Goal: Communication & Community: Answer question/provide support

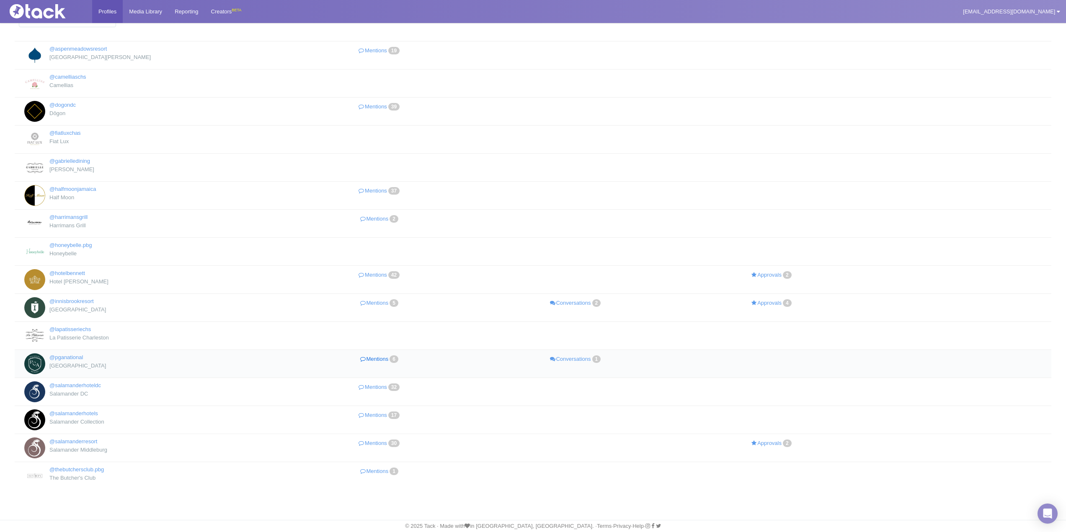
scroll to position [42, 0]
click at [1002, 5] on link "[EMAIL_ADDRESS][DOMAIN_NAME]" at bounding box center [1010, 11] width 109 height 23
click at [1019, 49] on link "Team Members" at bounding box center [1032, 50] width 66 height 11
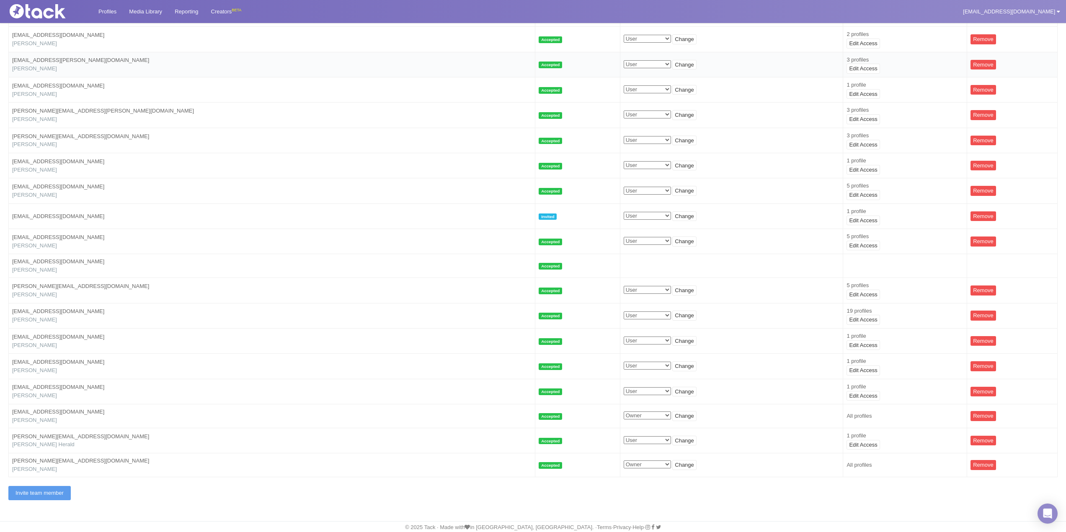
scroll to position [55, 0]
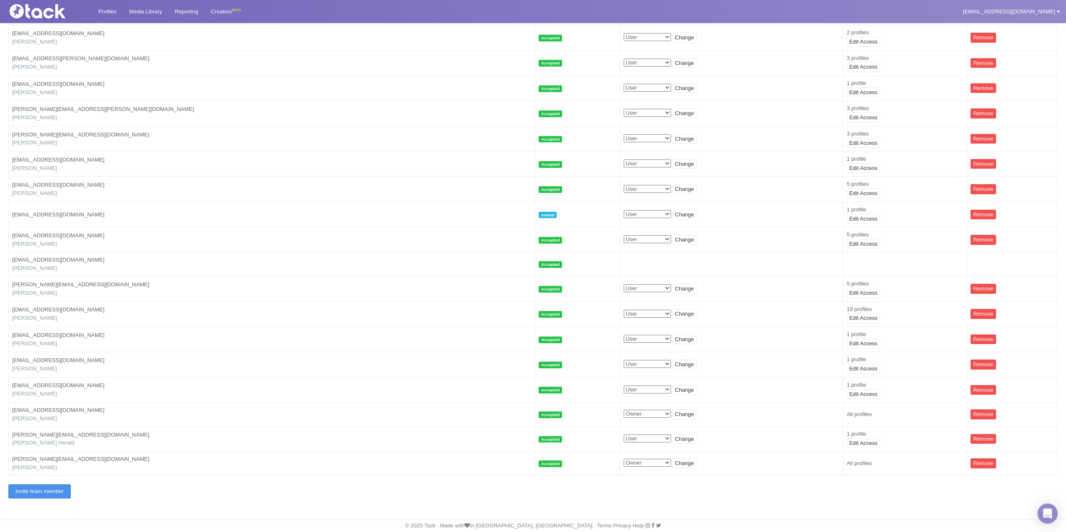
click at [61, 495] on link "Invite team member" at bounding box center [39, 491] width 62 height 14
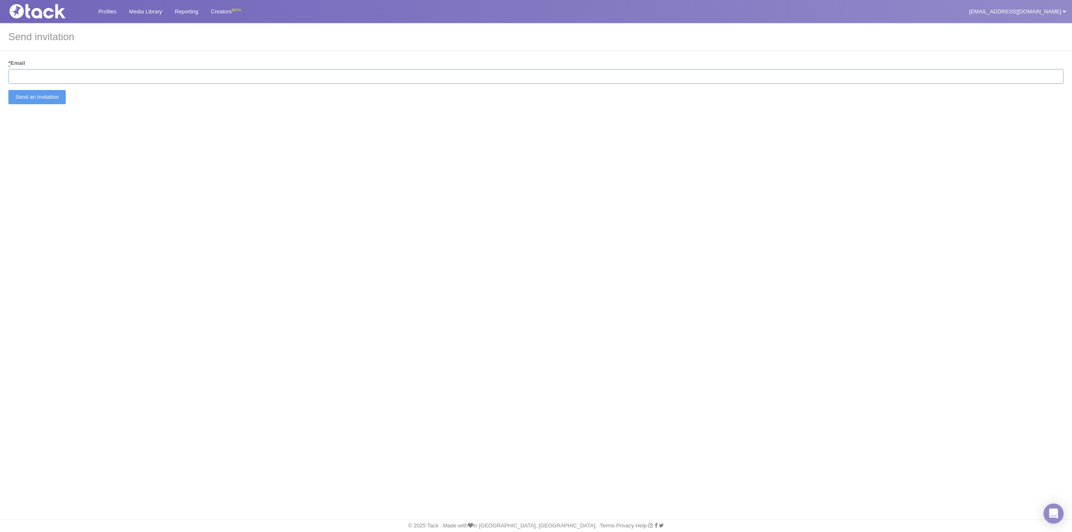
click at [122, 71] on input "* Email" at bounding box center [535, 76] width 1055 height 15
paste input "Michelle.Hawthorn@pgaresort.com"
type input "Michelle.Hawthorn@pgaresort.com"
click at [128, 186] on div "Profiles Media Library Reporting Creators BETA bwilliams@salamanderhotels.com M…" at bounding box center [536, 266] width 1072 height 532
click at [36, 95] on input "Send an invitation" at bounding box center [36, 97] width 57 height 14
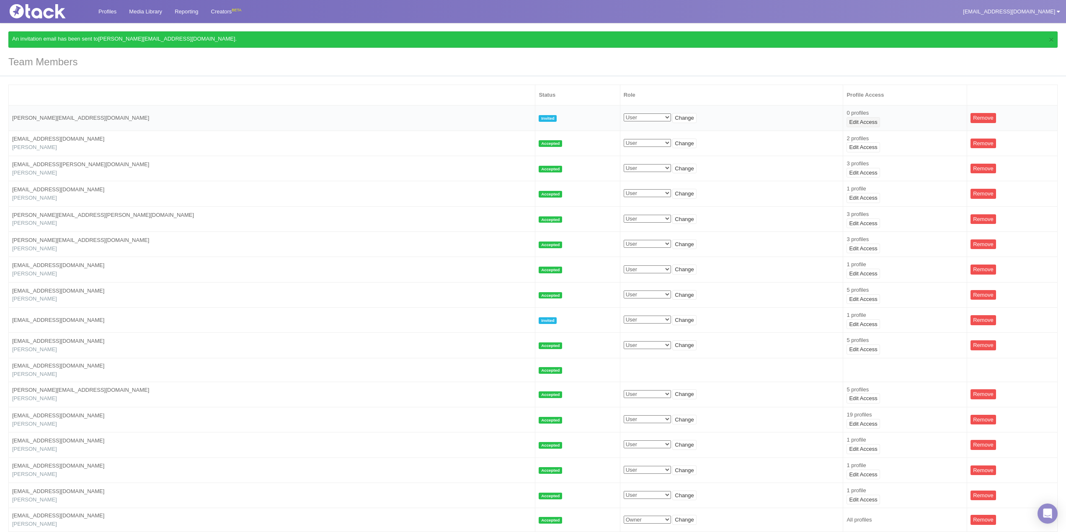
click at [846, 118] on link "Edit Access" at bounding box center [862, 122] width 33 height 10
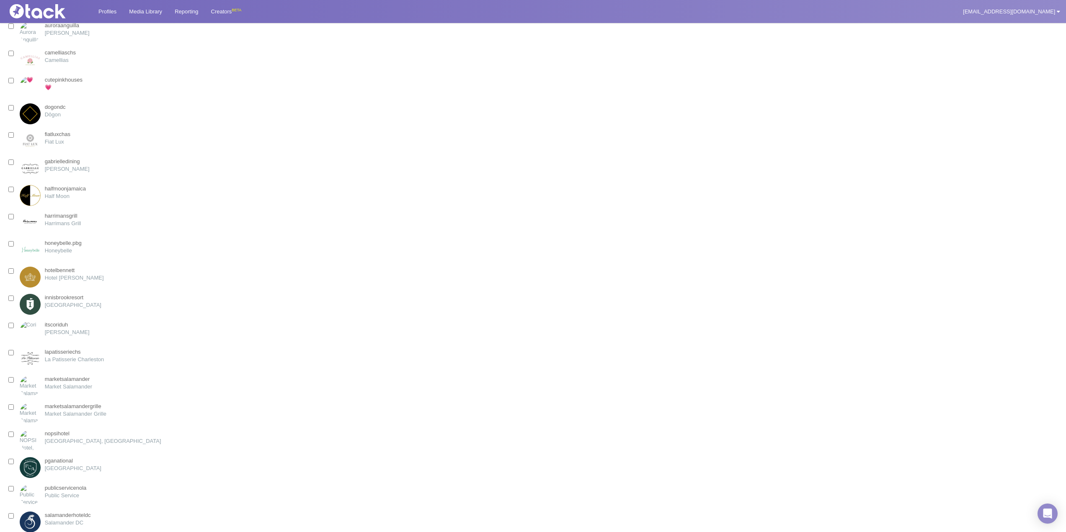
scroll to position [209, 0]
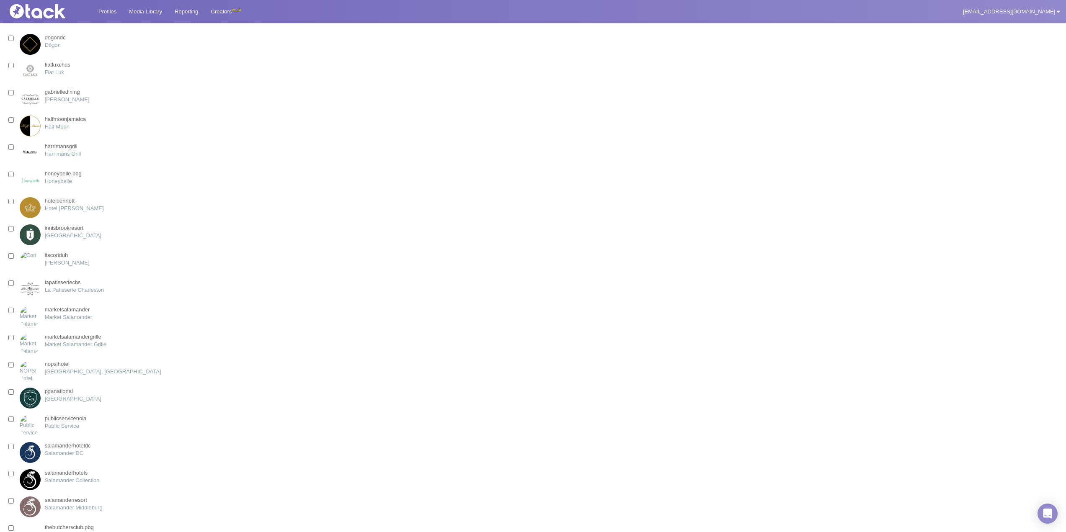
click at [10, 175] on input "checkbox" at bounding box center [10, 174] width 5 height 5
checkbox input "true"
click at [11, 389] on div "pganational PGA National Resort" at bounding box center [54, 398] width 93 height 21
click at [11, 390] on input "checkbox" at bounding box center [10, 391] width 5 height 5
checkbox input "true"
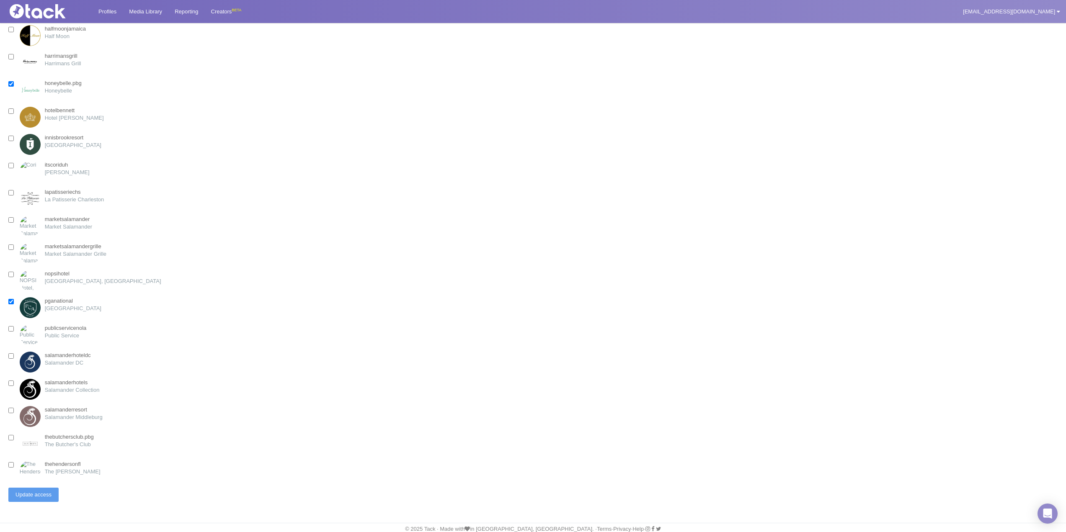
scroll to position [303, 0]
click at [13, 432] on input "checkbox" at bounding box center [10, 434] width 5 height 5
checkbox input "true"
click at [31, 489] on input "Update access" at bounding box center [33, 492] width 50 height 14
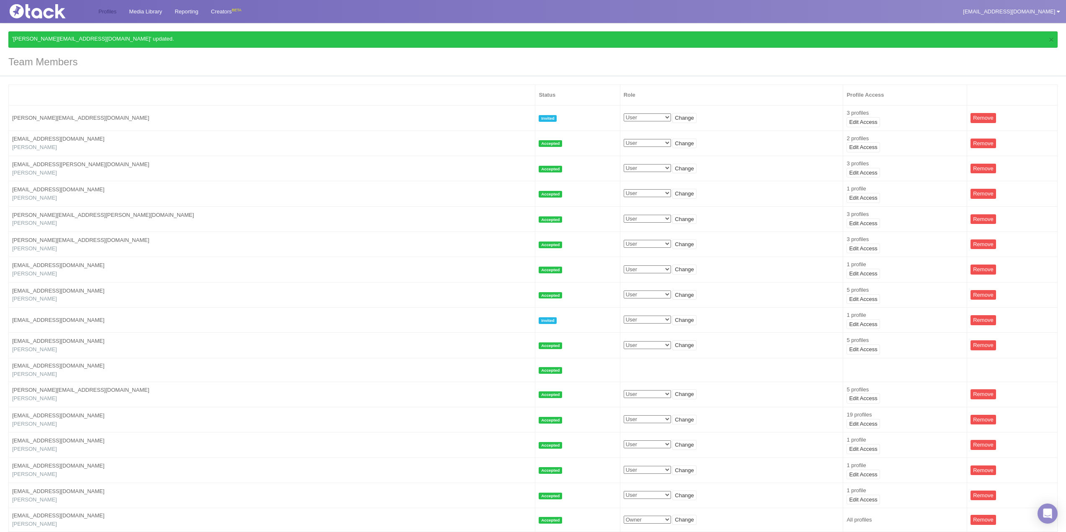
click at [103, 10] on link "Profiles" at bounding box center [107, 11] width 31 height 23
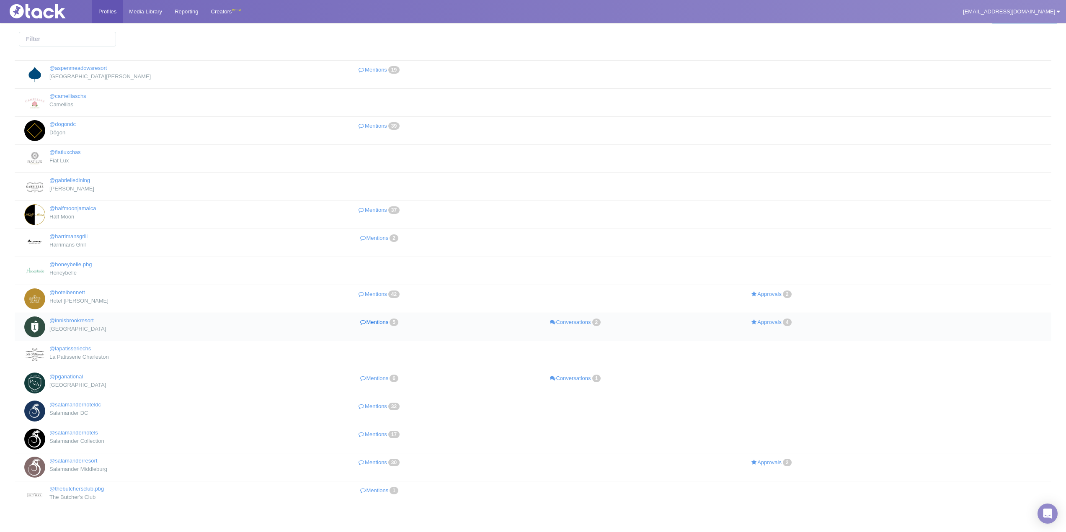
scroll to position [42, 0]
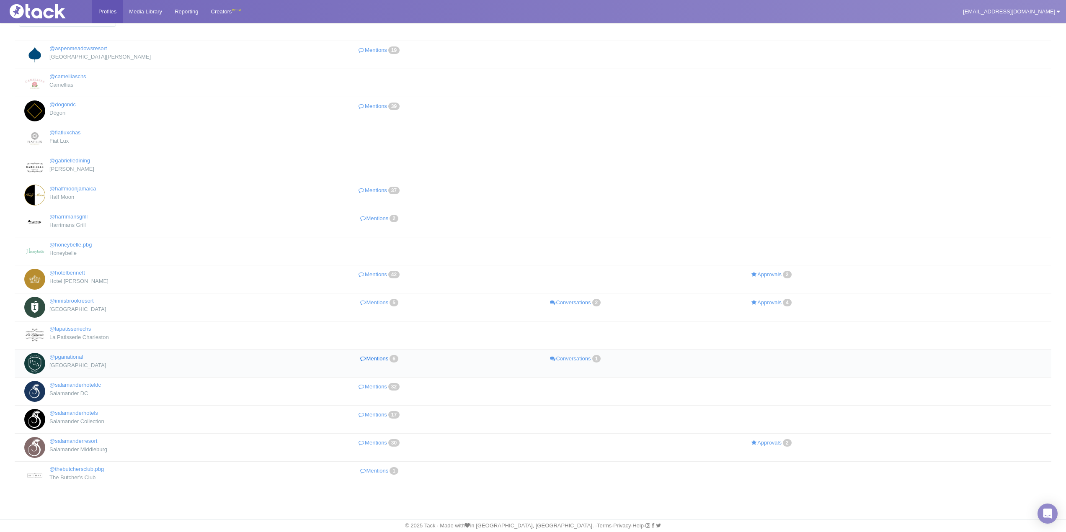
click at [377, 363] on link "Mentions 6" at bounding box center [380, 359] width 196 height 12
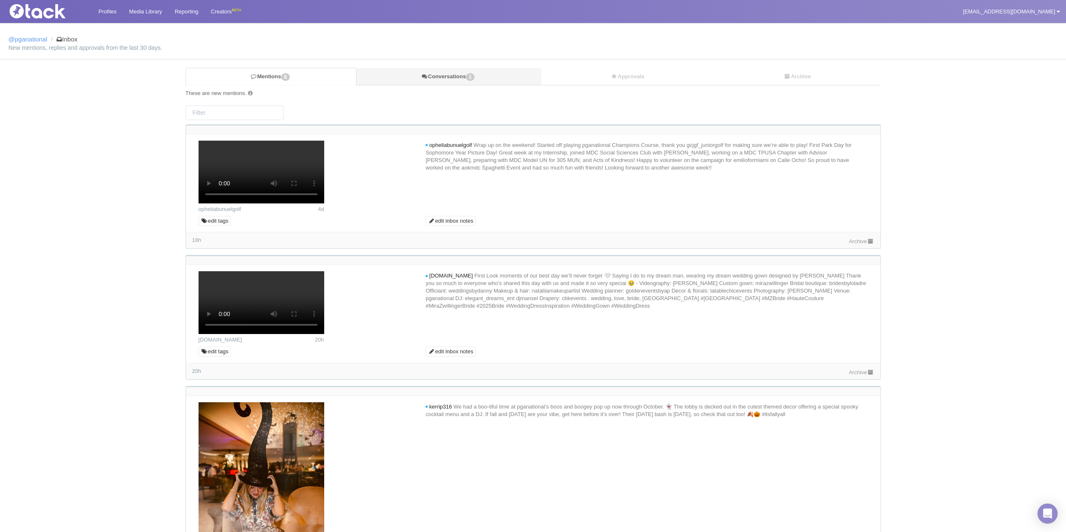
click at [458, 72] on link "Conversations 1" at bounding box center [448, 76] width 184 height 17
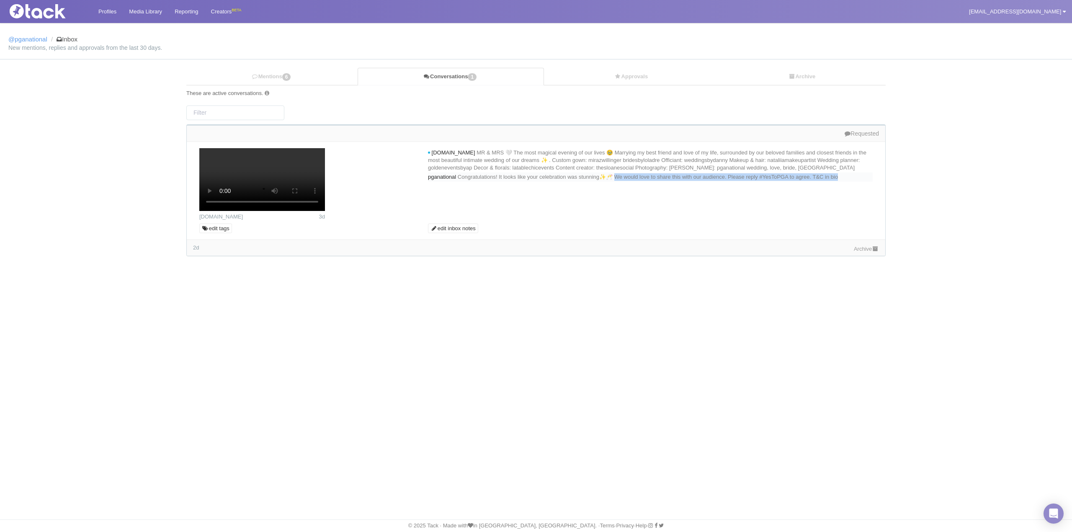
drag, startPoint x: 642, startPoint y: 184, endPoint x: 649, endPoint y: 194, distance: 12.2
click at [649, 182] on div "pganational Congratulations! It looks like your celebration was stunning✨🥂 We w…" at bounding box center [650, 176] width 445 height 9
copy span "e would love to share this with our audience. Please reply #YesToPGA to agree. …"
click at [1009, 125] on div "Mentions 6 Conversations 1 Approvals Archive These are active conversations. 1 …" at bounding box center [536, 165] width 1068 height 195
click at [644, 77] on link "Approvals" at bounding box center [631, 76] width 174 height 17
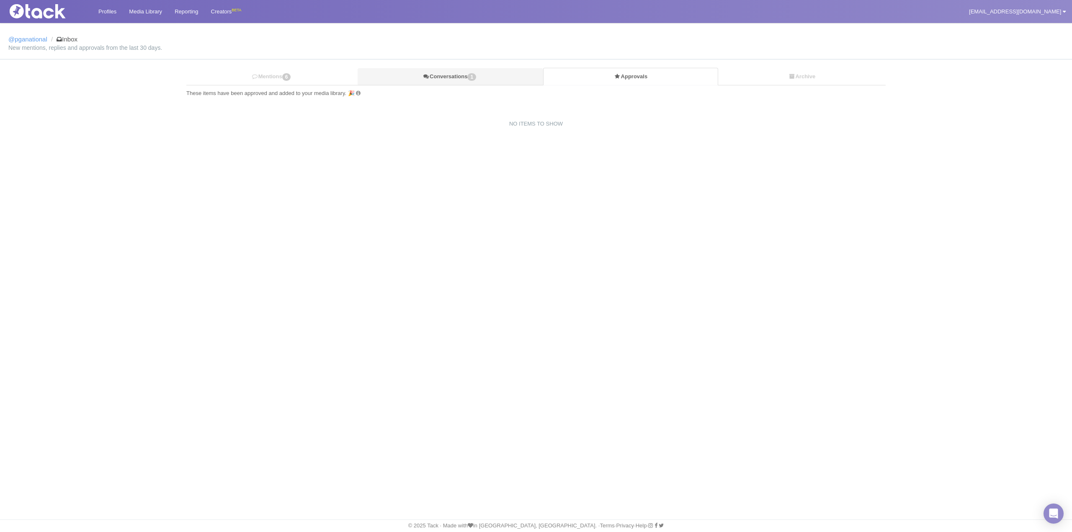
click at [440, 75] on link "Conversations 1" at bounding box center [450, 76] width 185 height 17
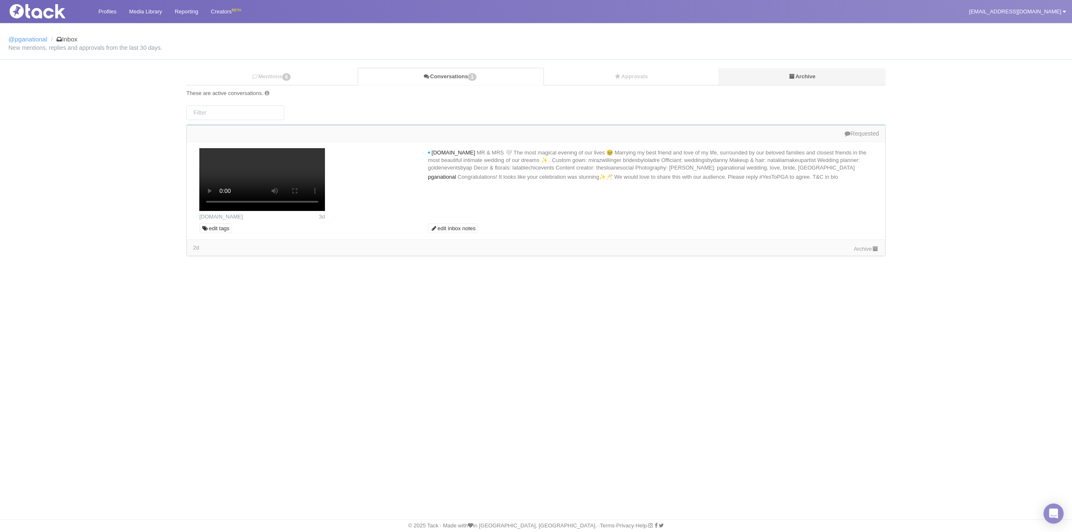
click at [816, 82] on link "Archive" at bounding box center [801, 76] width 167 height 17
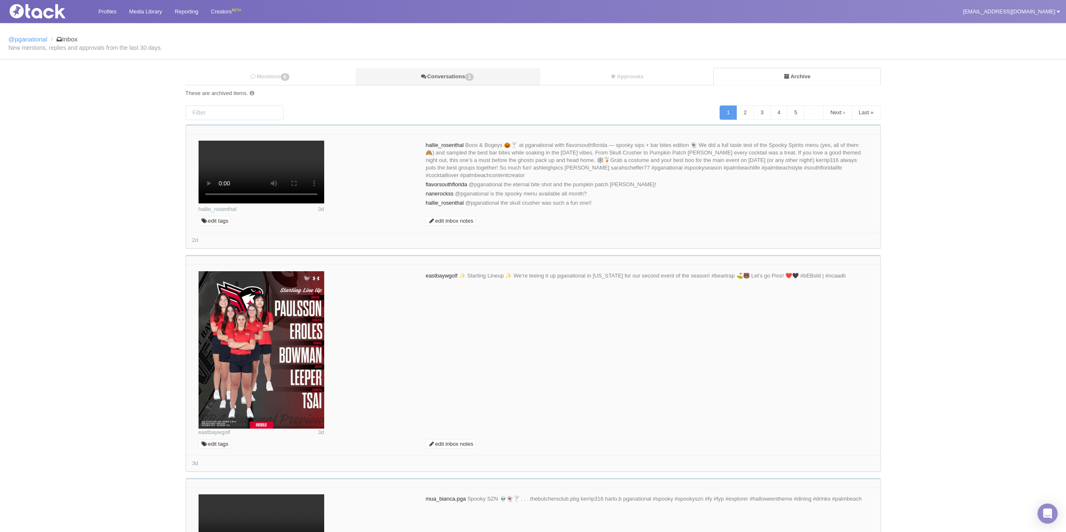
click at [463, 77] on link "Conversations 1" at bounding box center [447, 76] width 184 height 17
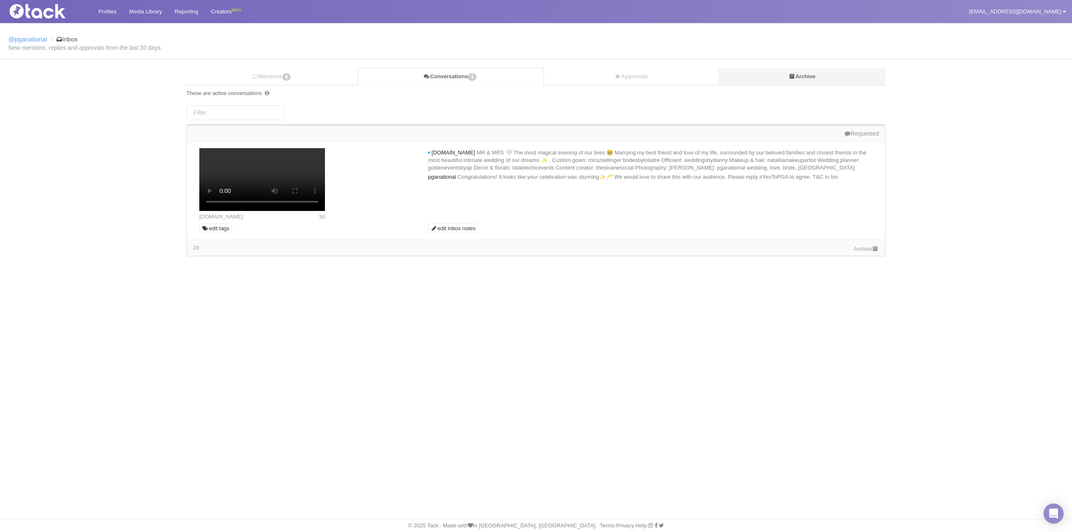
click at [801, 82] on link "Archive" at bounding box center [801, 76] width 167 height 17
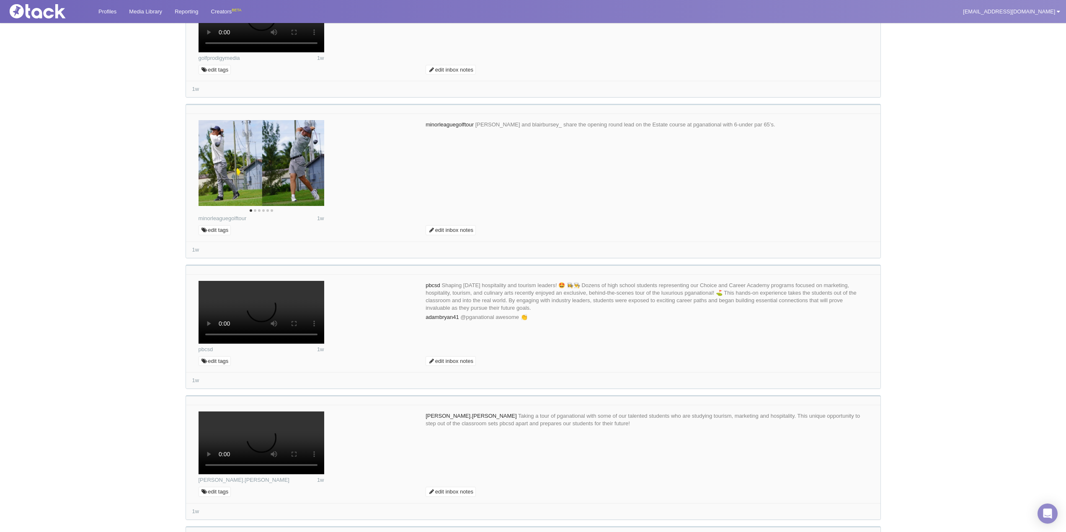
scroll to position [3014, 0]
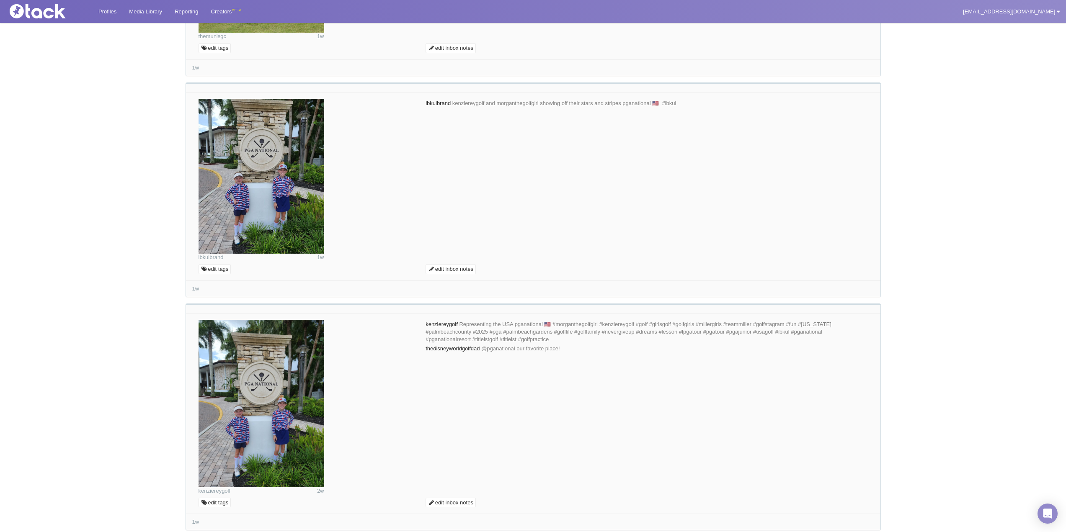
scroll to position [3517, 0]
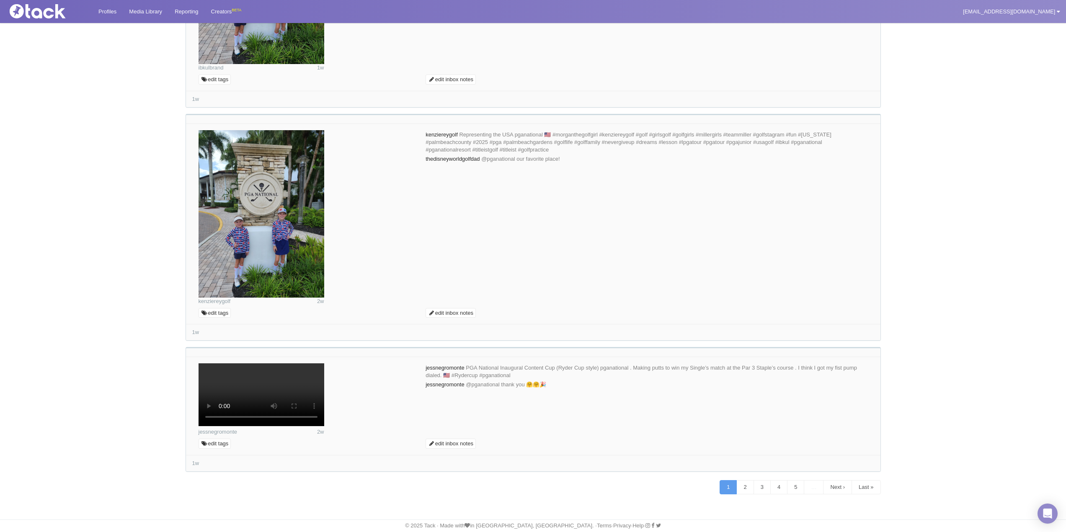
scroll to position [5836, 0]
click at [739, 485] on link "2" at bounding box center [744, 487] width 17 height 14
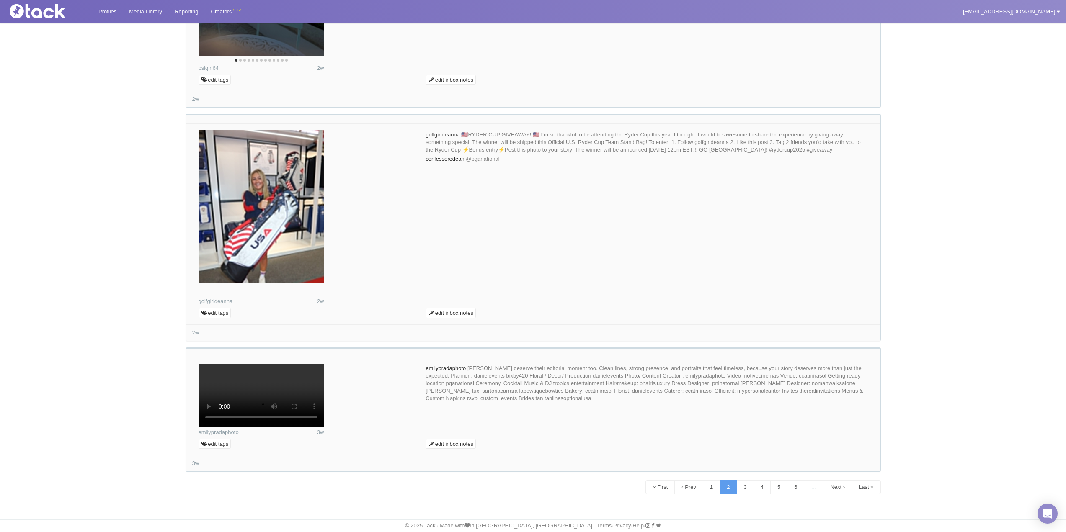
scroll to position [5202, 0]
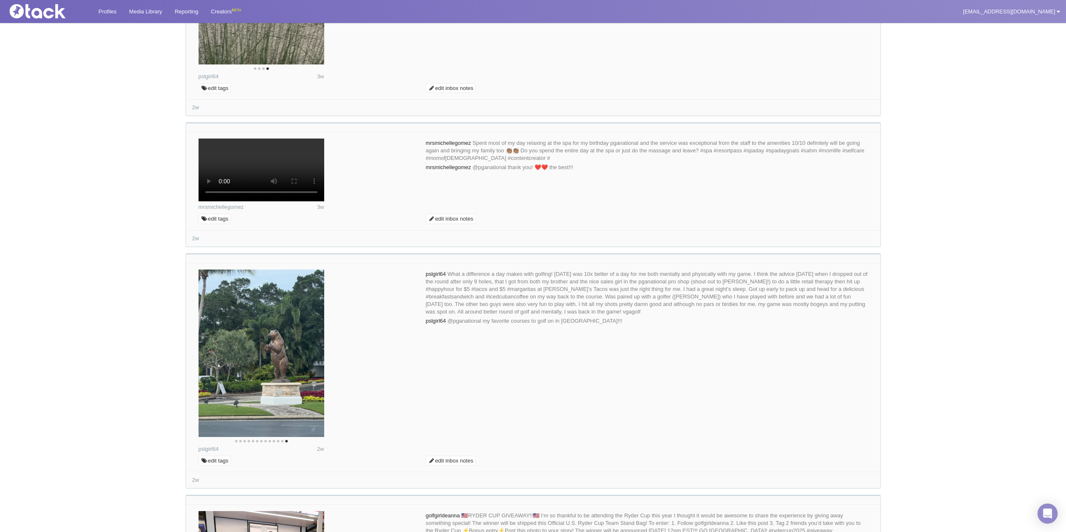
scroll to position [3611, 0]
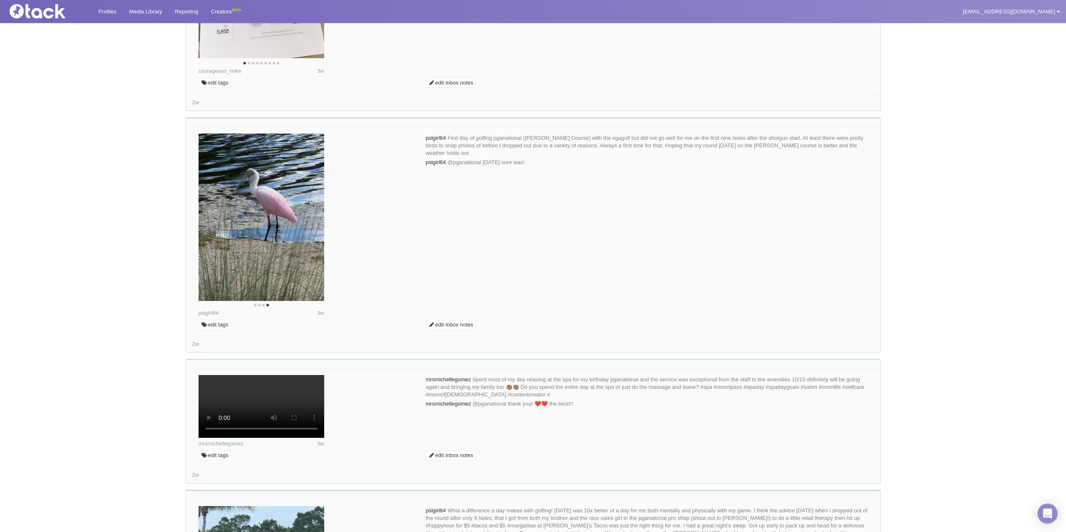
scroll to position [3359, 0]
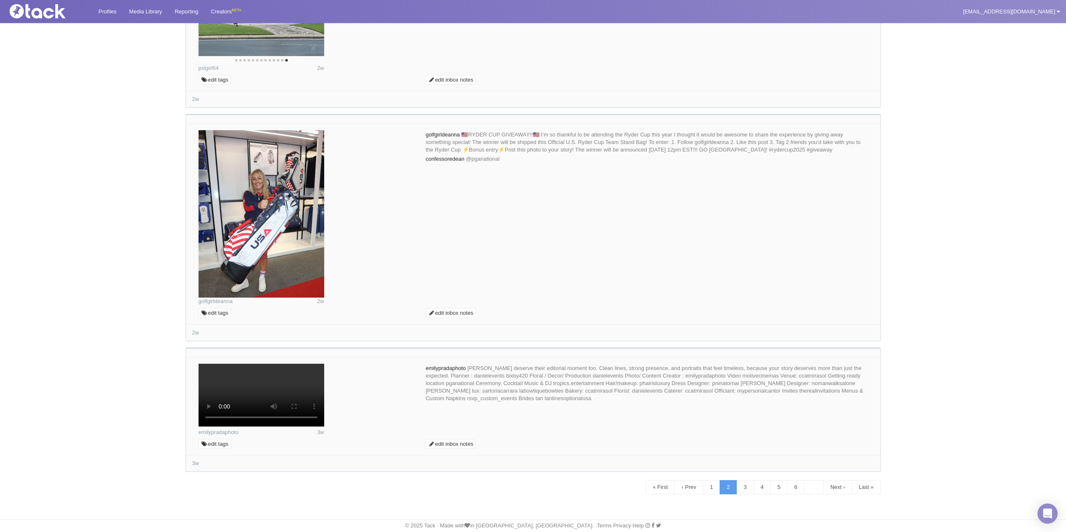
scroll to position [5566, 0]
click at [742, 485] on link "3" at bounding box center [744, 487] width 17 height 14
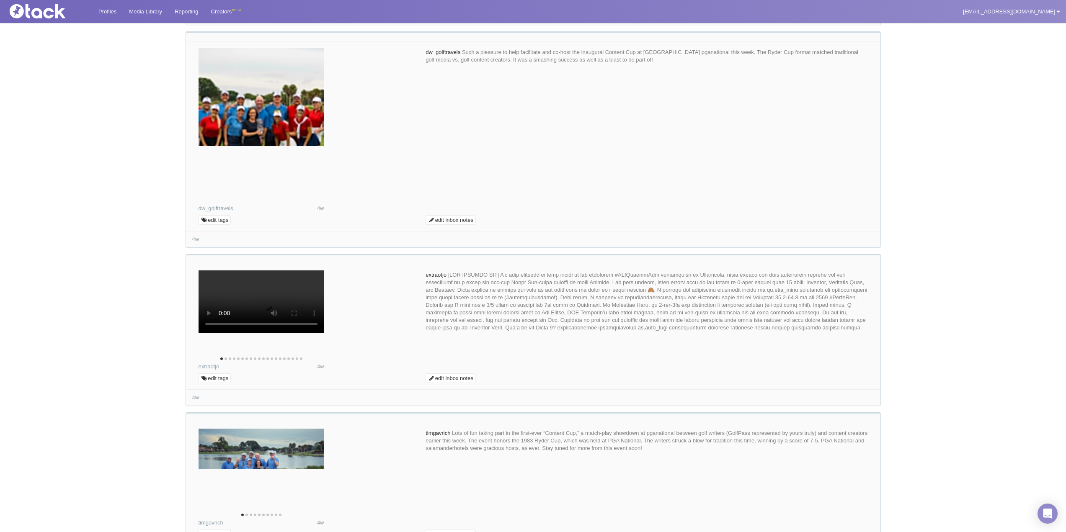
scroll to position [3686, 0]
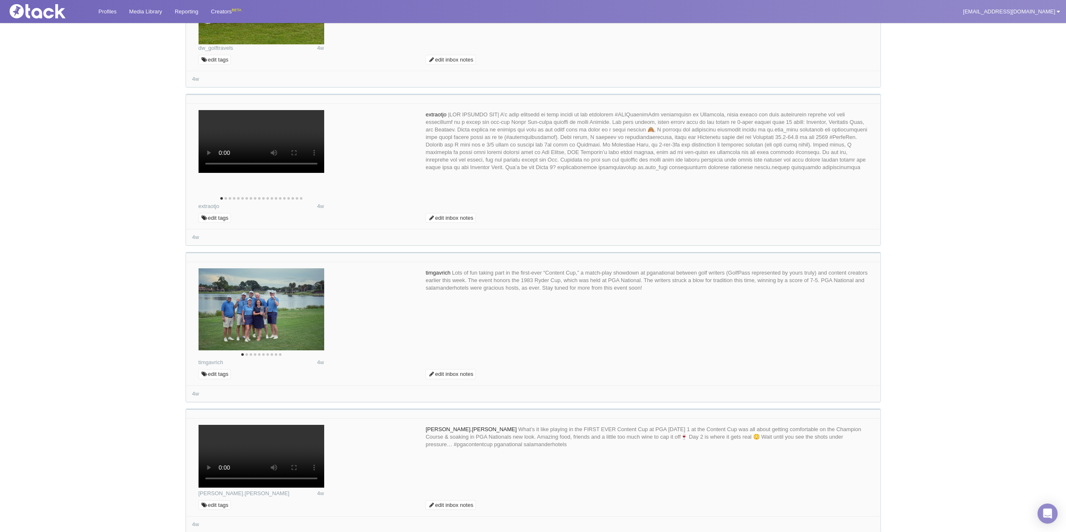
paste textarea "We are so glad you enjoyed your stay. We would love to share these beautiful ph…"
type textarea "We are so glad you enjoyed your stay. We would love to share these beautiful ph…"
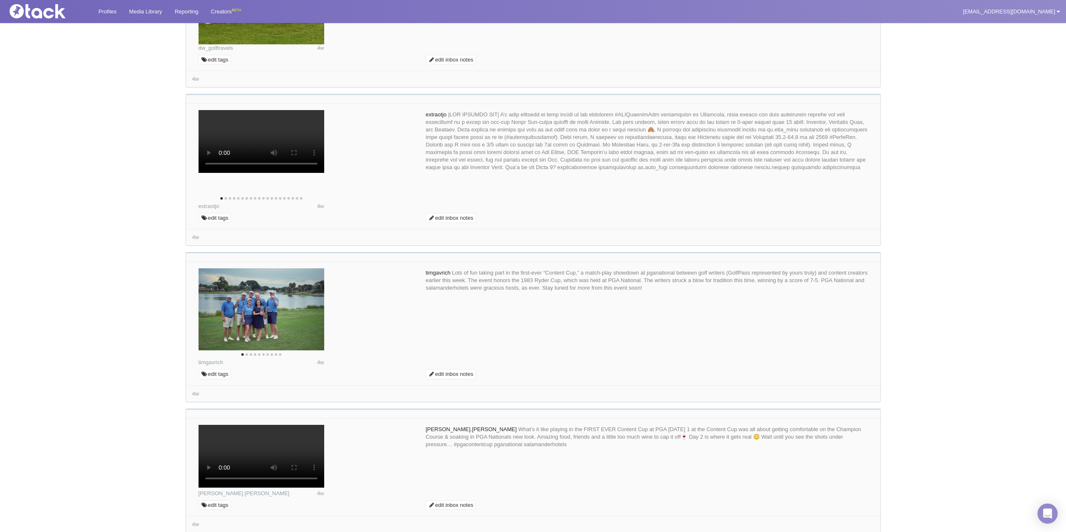
type input "Commenting..."
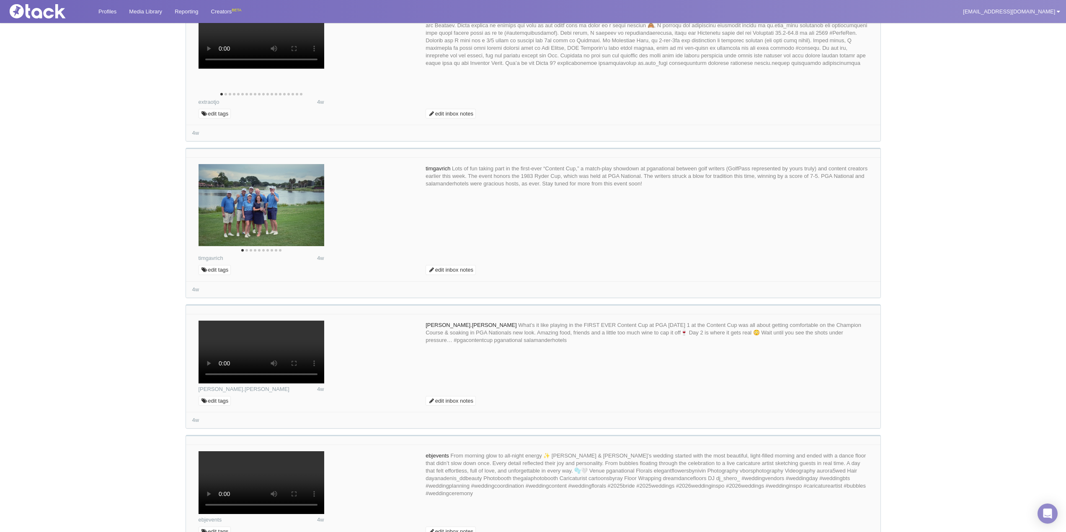
scroll to position [3938, 0]
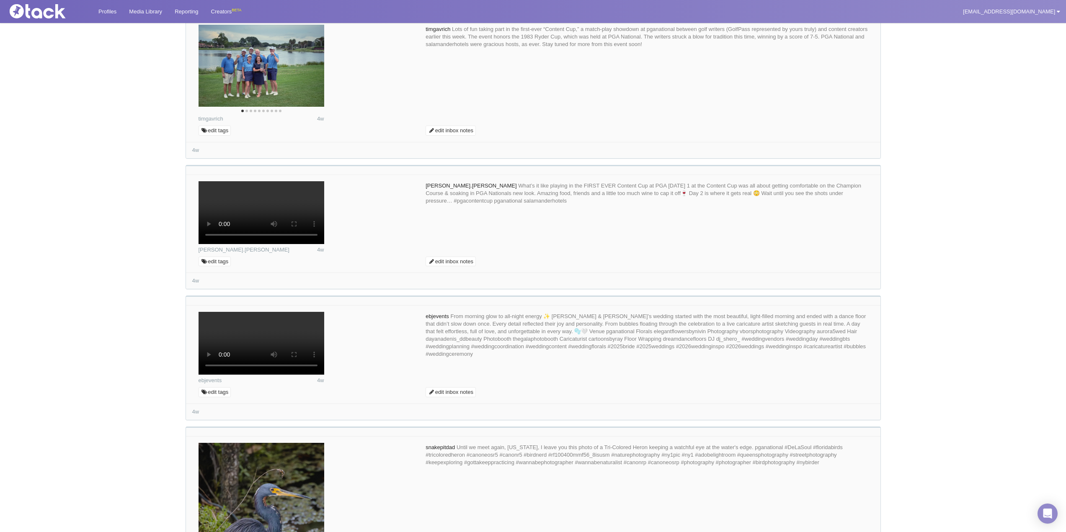
drag, startPoint x: 532, startPoint y: 281, endPoint x: 401, endPoint y: 285, distance: 131.1
type textarea "Thank you so much for joining us! We would love to share these beautiful photos…"
type input "Commenting..."
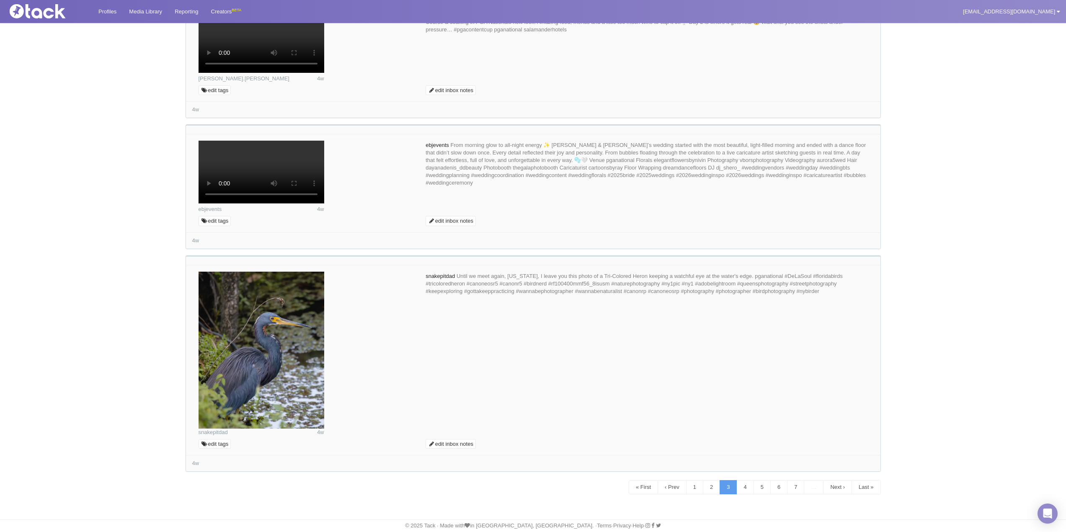
scroll to position [4908, 0]
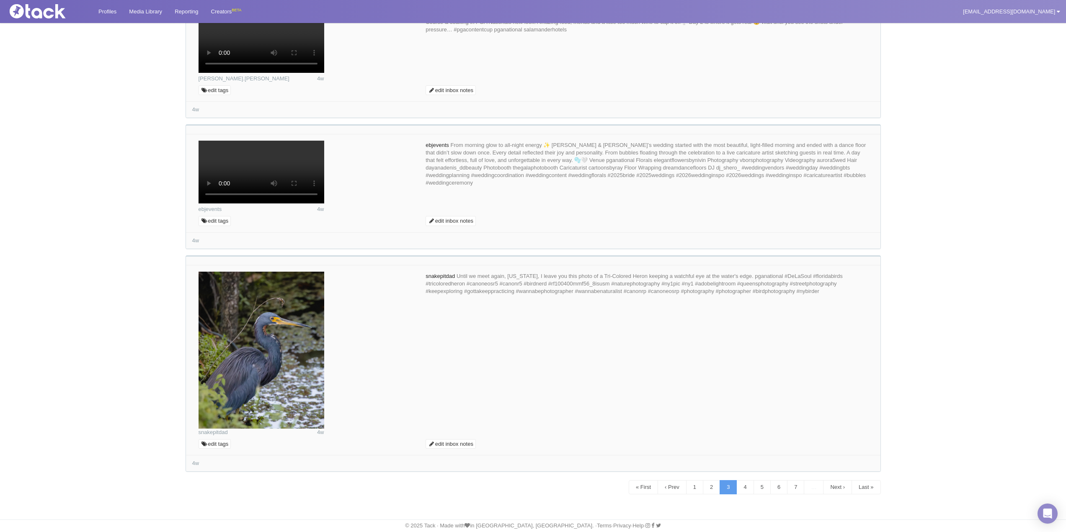
drag, startPoint x: 533, startPoint y: 266, endPoint x: 426, endPoint y: 268, distance: 107.6
drag, startPoint x: 715, startPoint y: 264, endPoint x: 687, endPoint y: 261, distance: 27.8
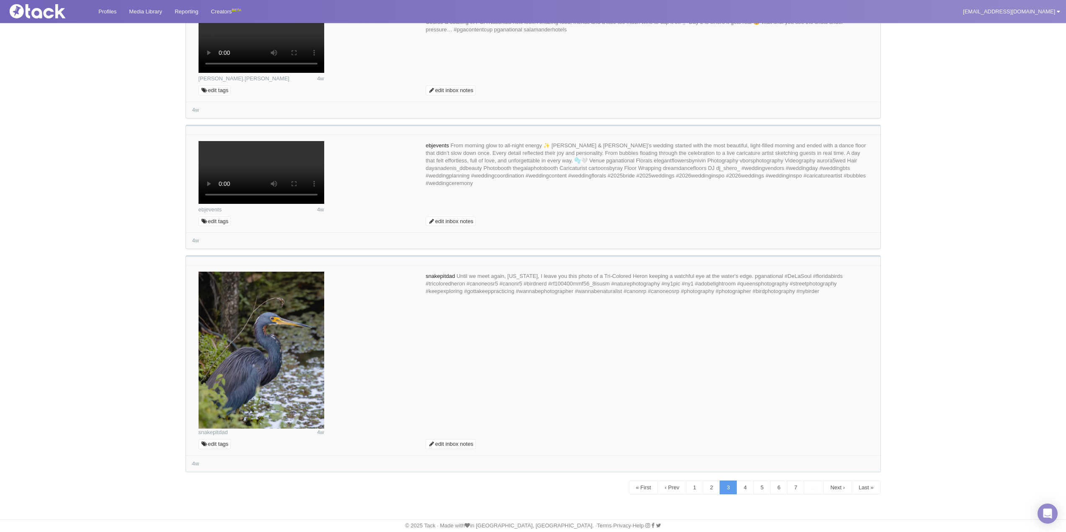
drag, startPoint x: 497, startPoint y: 280, endPoint x: 390, endPoint y: 255, distance: 109.6
type textarea "We are so glad you were able to join us for our inaugural event. We would love …"
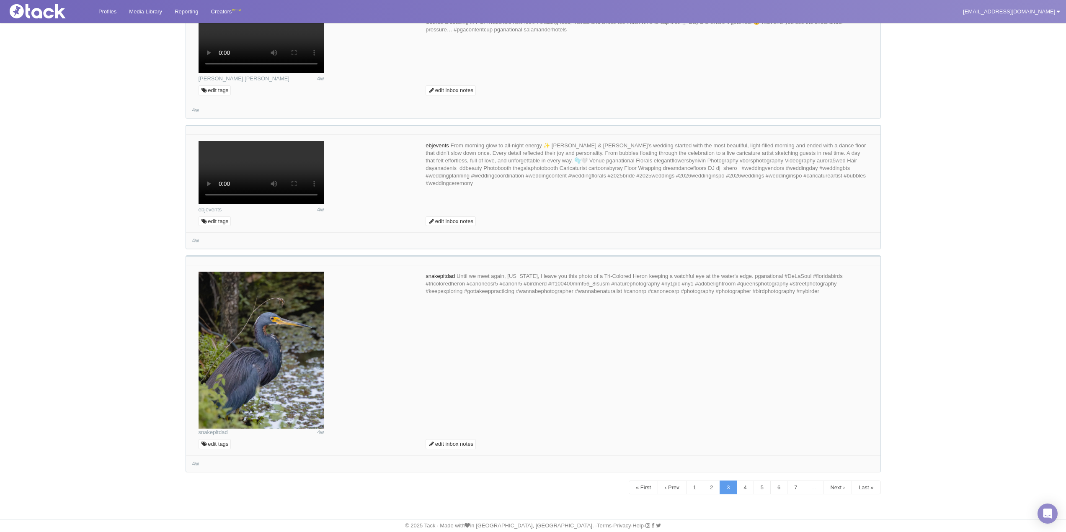
type input "Commenting..."
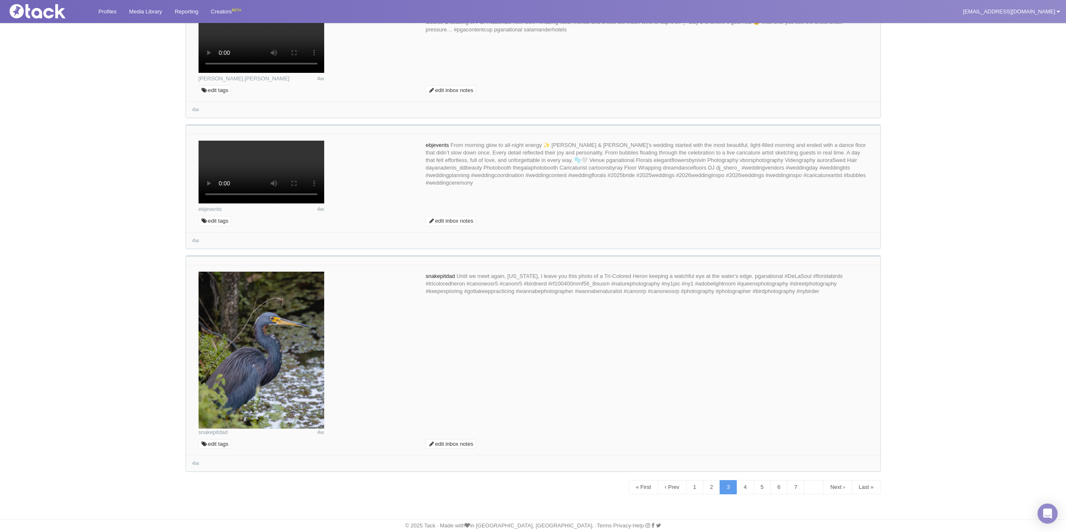
type textarea "We are so glad you were able to join us for our inaugural event. We would love …"
type input "Commenting..."
click at [744, 489] on link "4" at bounding box center [744, 487] width 17 height 14
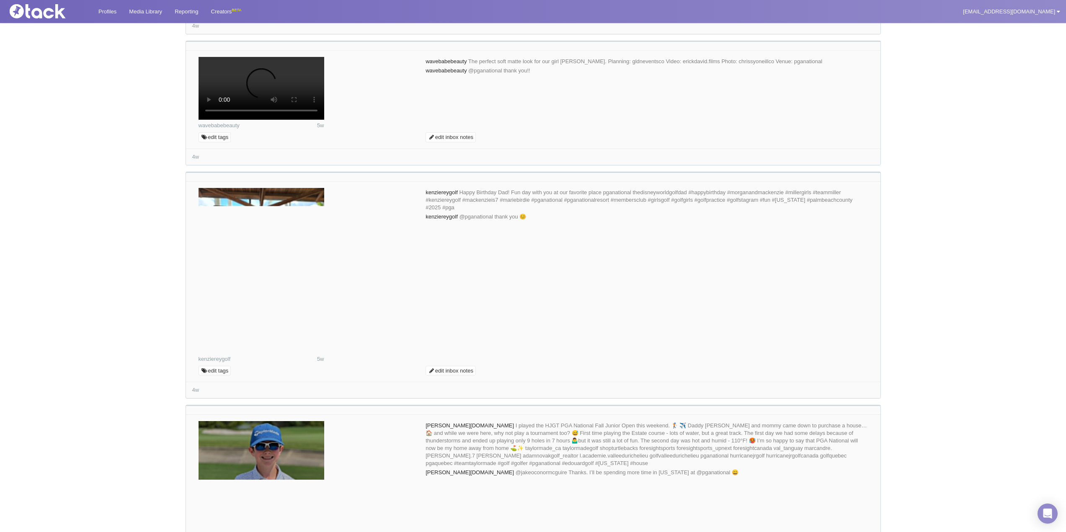
scroll to position [3849, 0]
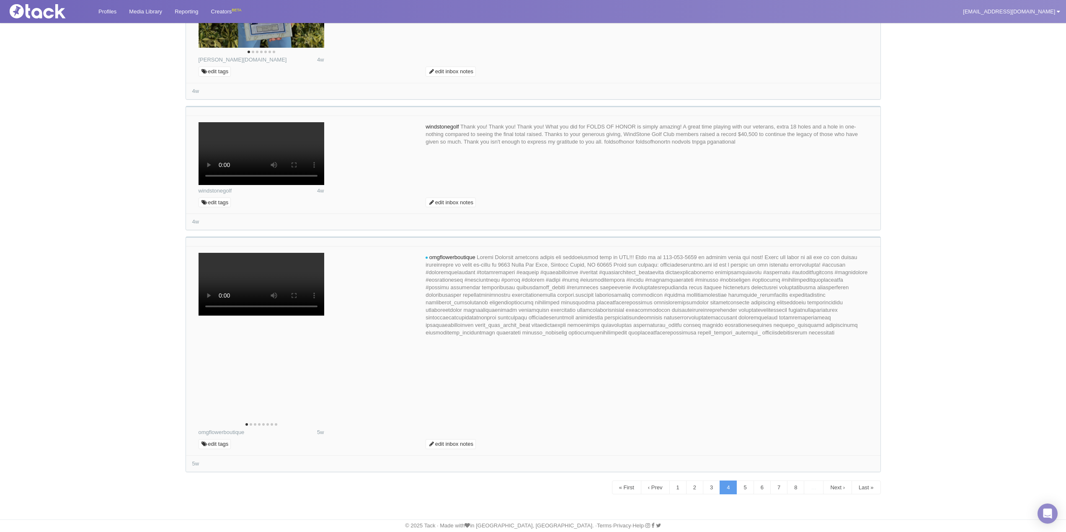
scroll to position [4352, 0]
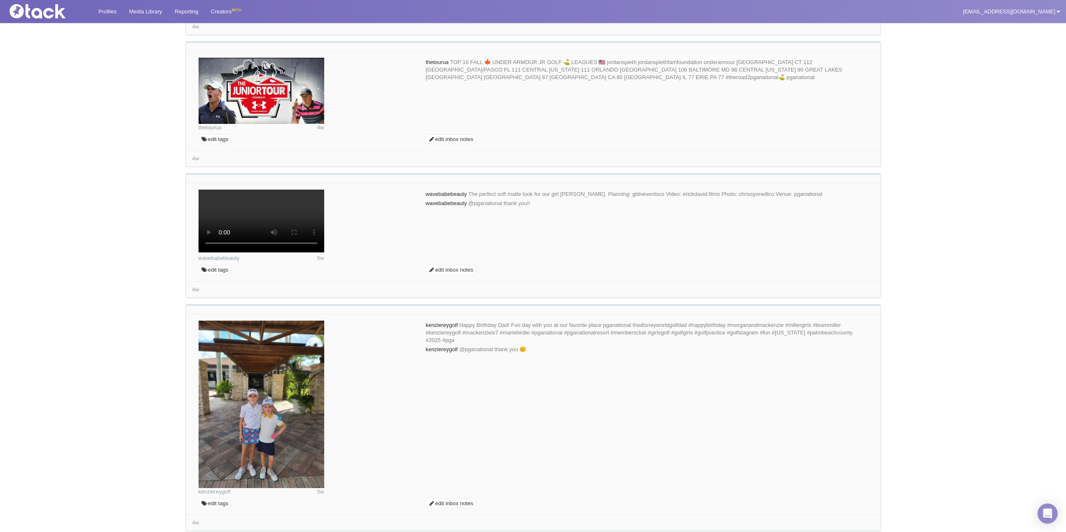
scroll to position [3305, 0]
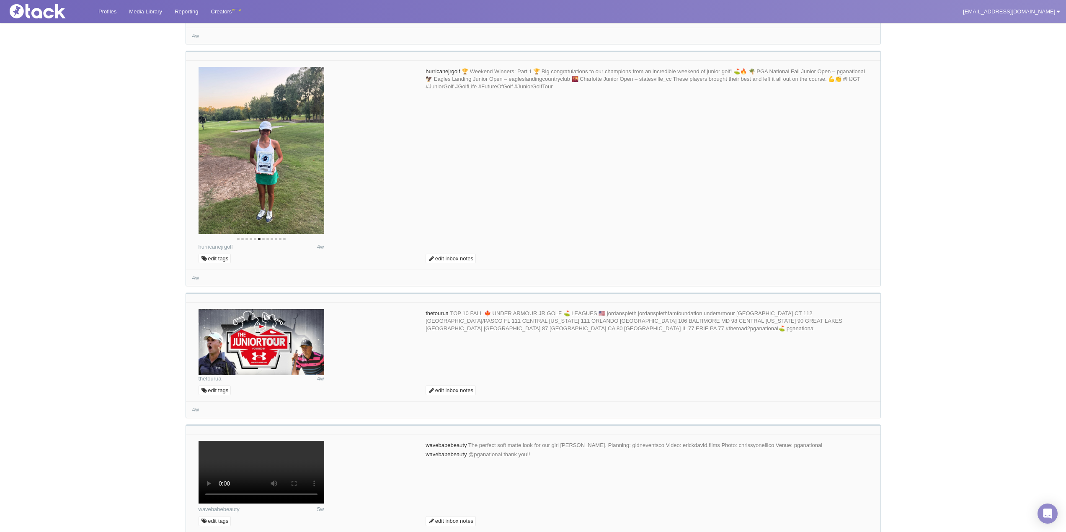
paste textarea "We are so glad you were able to join us for our inaugural event. We would love …"
drag, startPoint x: 602, startPoint y: 247, endPoint x: 480, endPoint y: 250, distance: 121.4
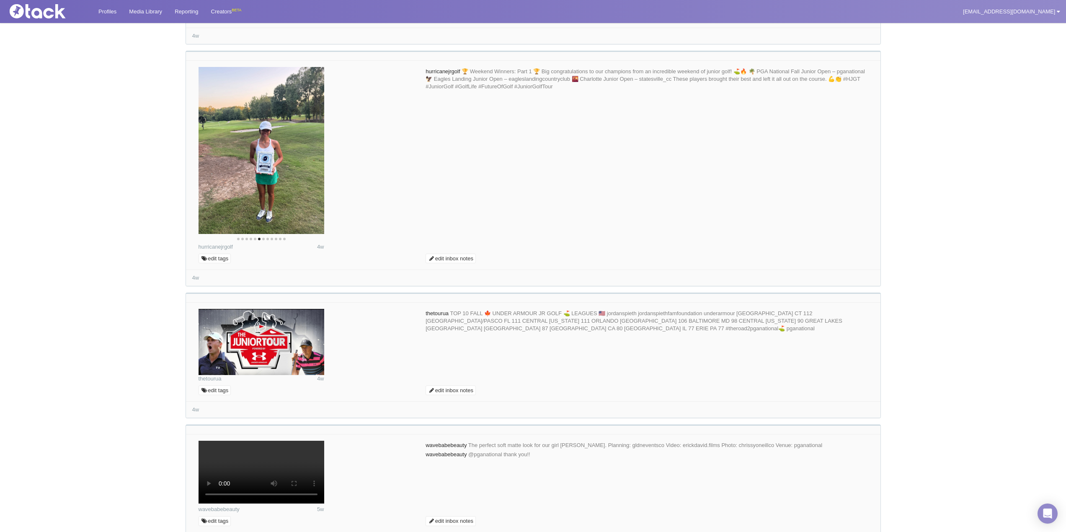
type textarea "We are so glad you enjoyed your stay. We would love to share these great photos…"
type input "Commenting..."
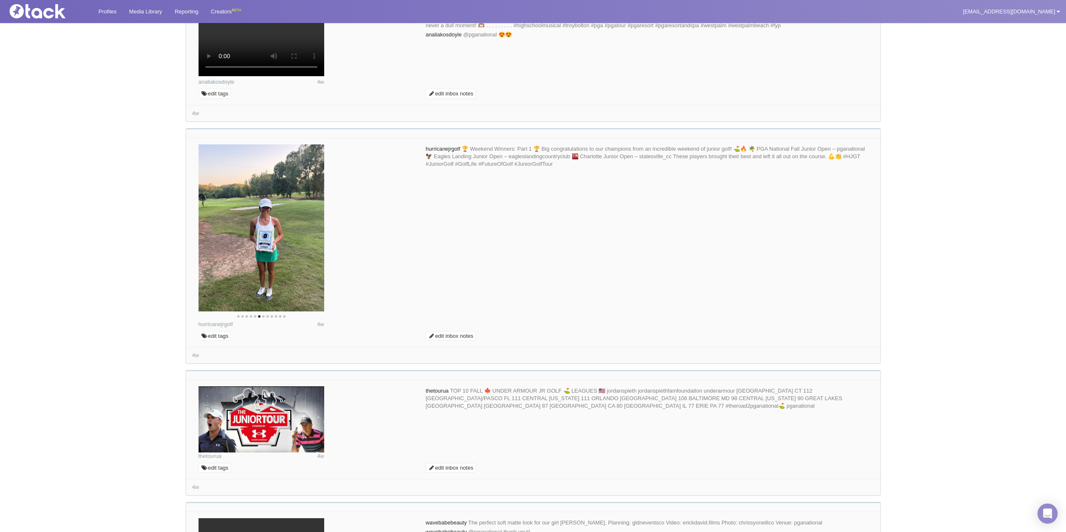
scroll to position [3179, 0]
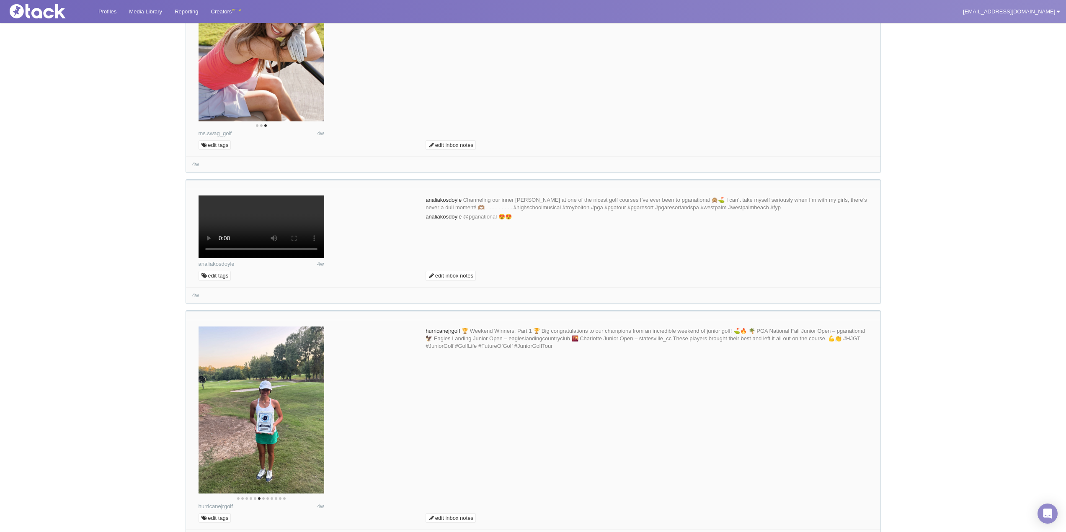
scroll to position [2928, 0]
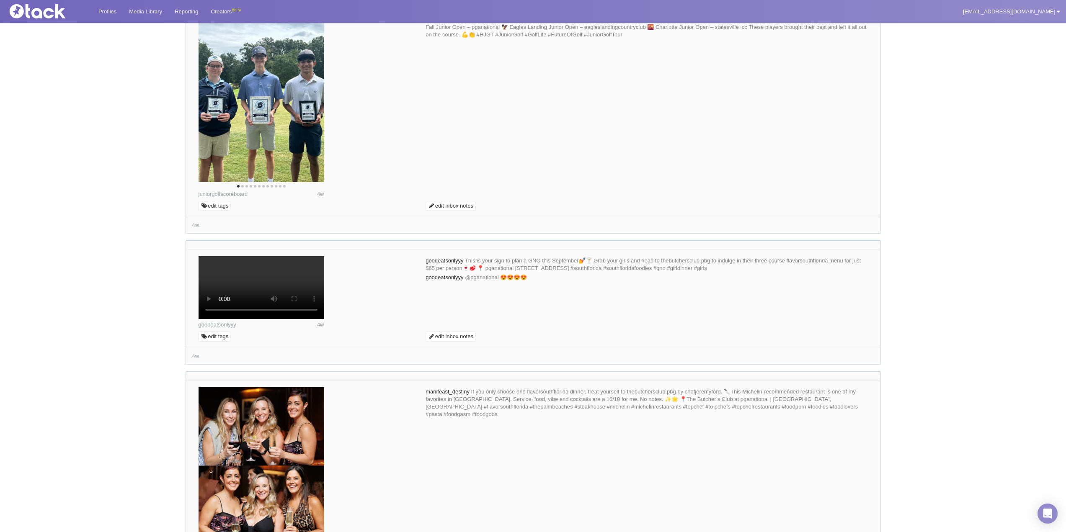
scroll to position [1714, 0]
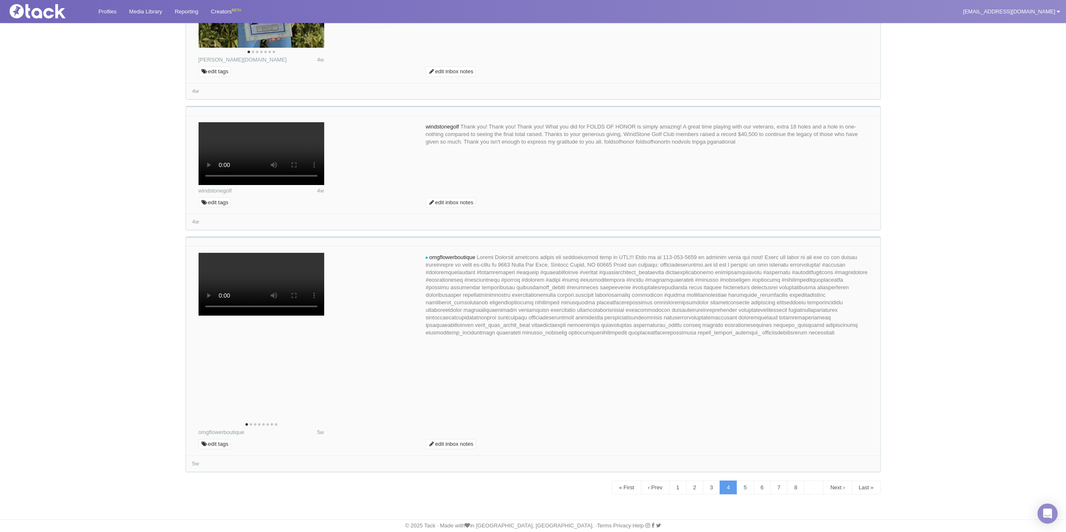
scroll to position [5678, 0]
click at [739, 485] on link "5" at bounding box center [744, 488] width 17 height 14
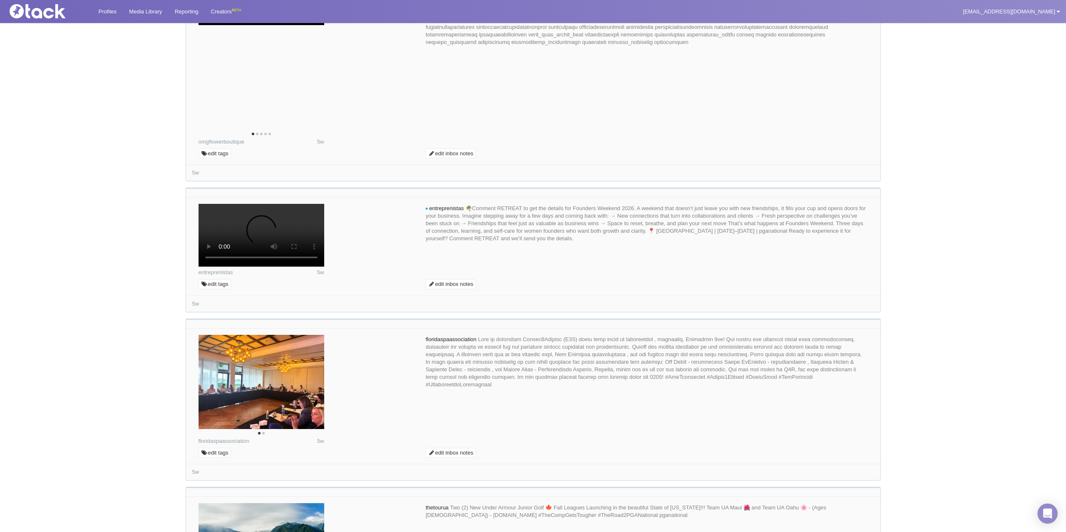
scroll to position [0, 0]
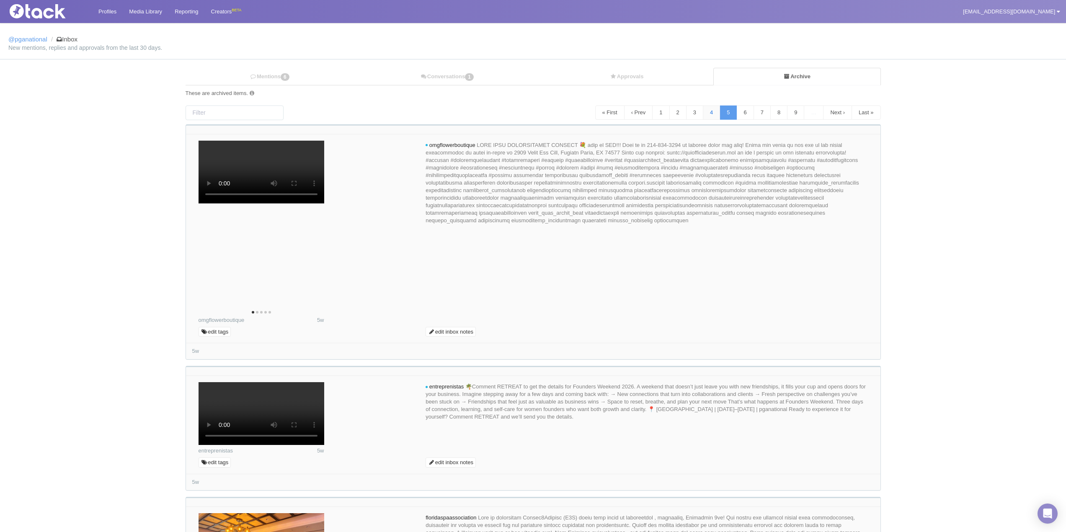
click at [703, 115] on link "4" at bounding box center [711, 113] width 17 height 14
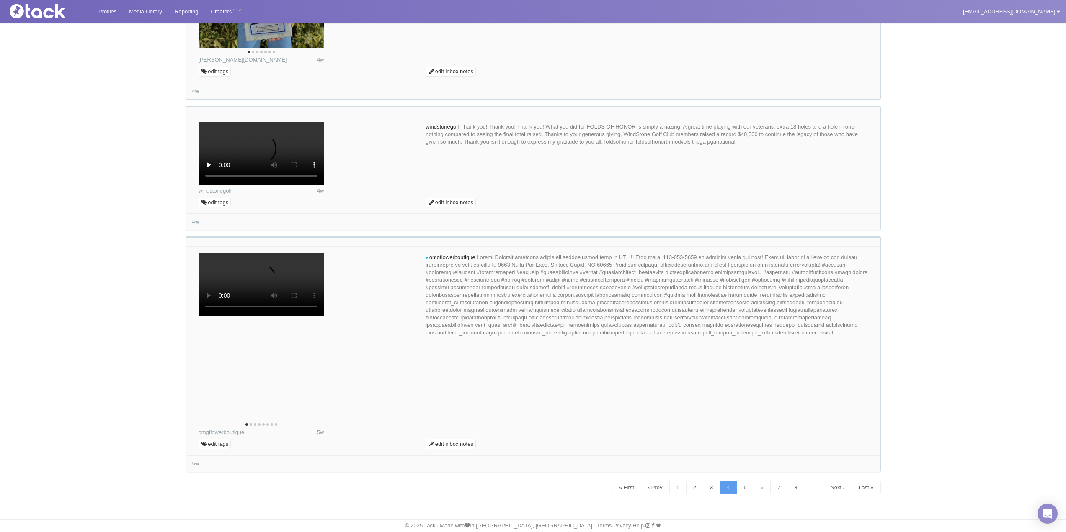
scroll to position [5678, 0]
click at [737, 487] on link "5" at bounding box center [744, 488] width 17 height 14
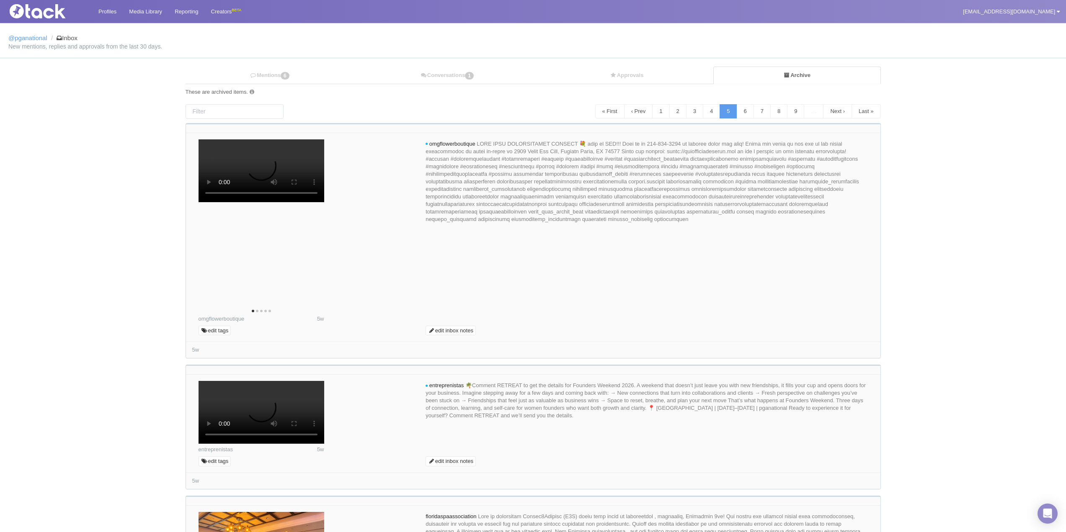
scroll to position [0, 0]
click at [745, 115] on link "6" at bounding box center [744, 113] width 17 height 14
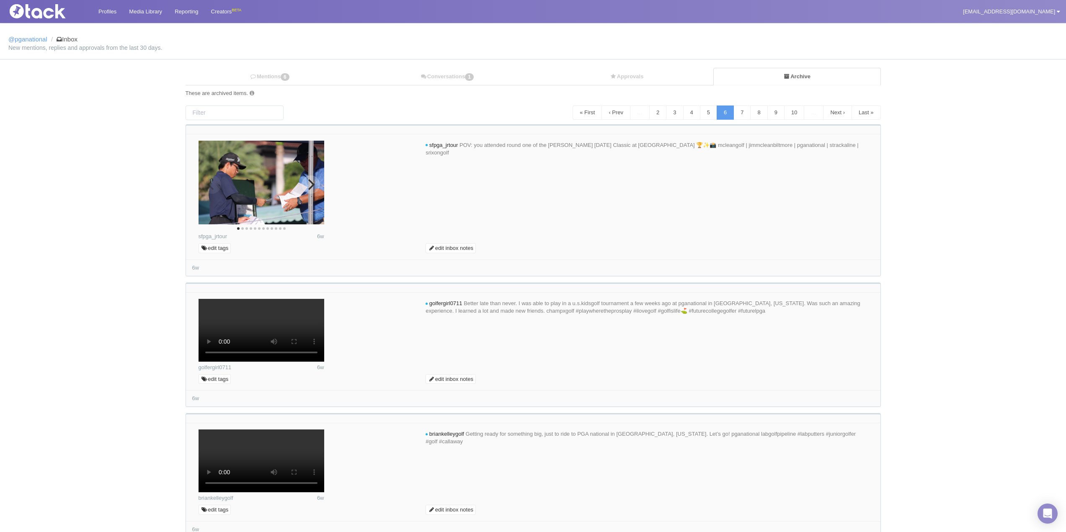
click at [319, 183] on button "Next" at bounding box center [310, 184] width 18 height 18
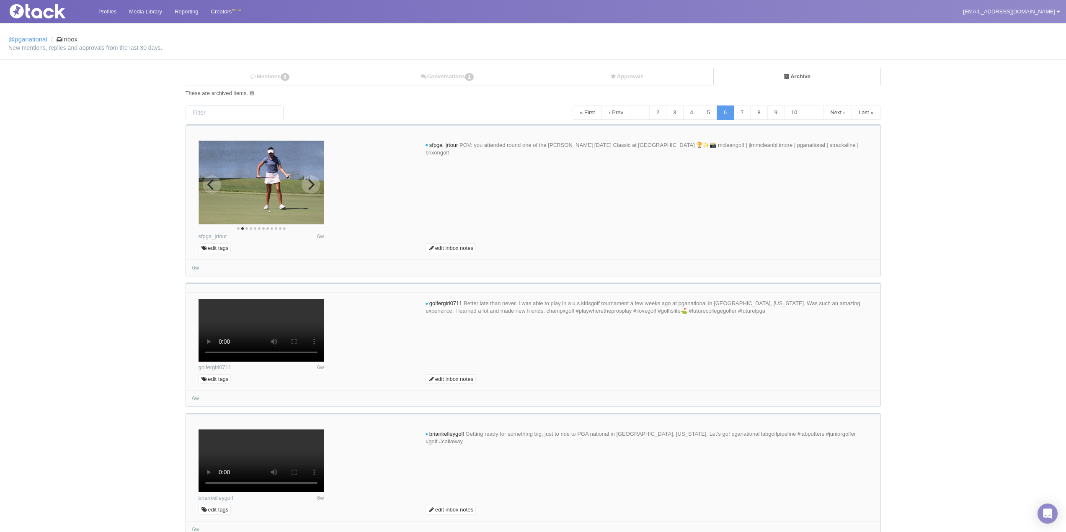
click at [310, 185] on icon "Next" at bounding box center [310, 184] width 11 height 11
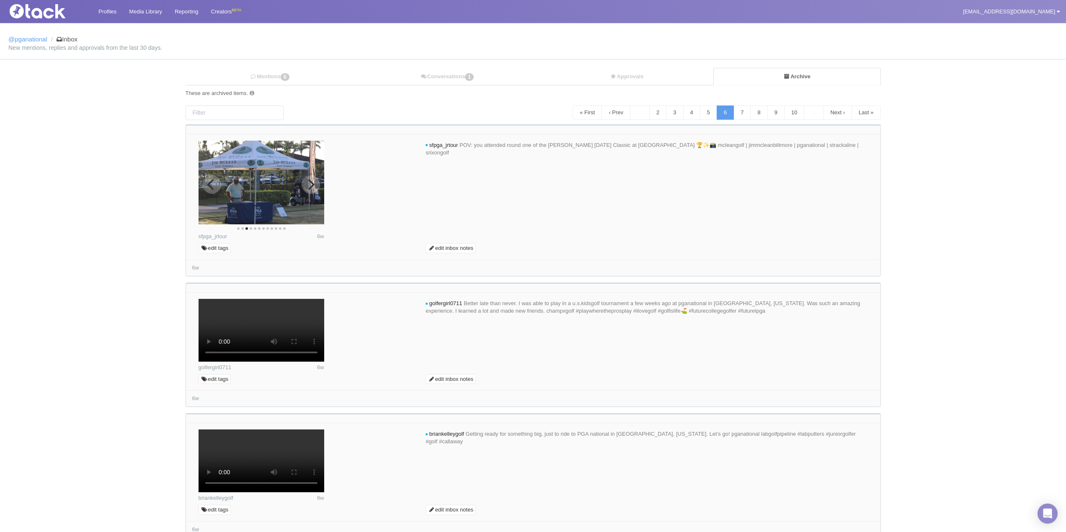
click at [310, 185] on icon "Next" at bounding box center [310, 184] width 11 height 11
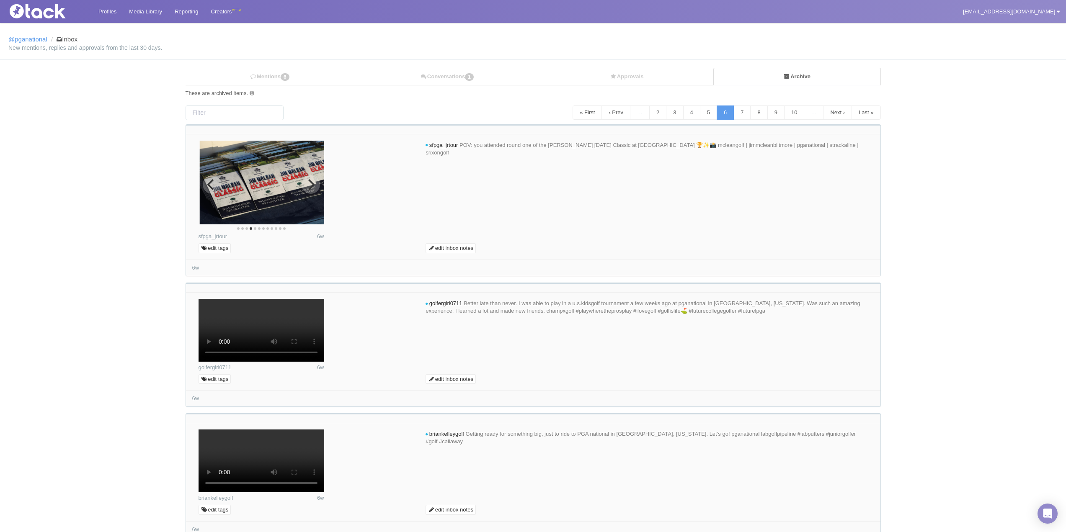
click at [310, 185] on icon "Next" at bounding box center [310, 184] width 11 height 11
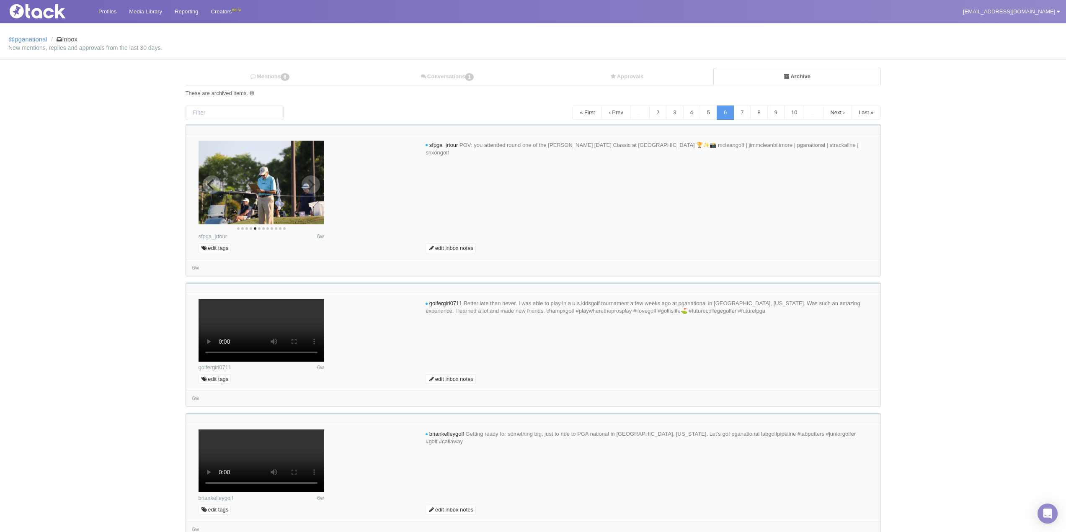
click at [310, 185] on icon "Next" at bounding box center [310, 184] width 11 height 11
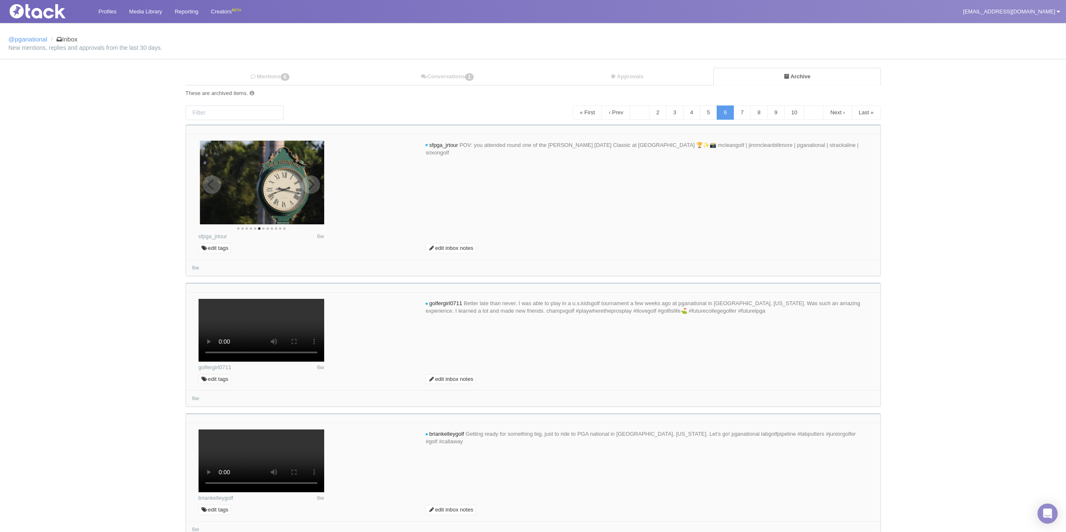
click at [310, 185] on icon "Next" at bounding box center [310, 184] width 11 height 11
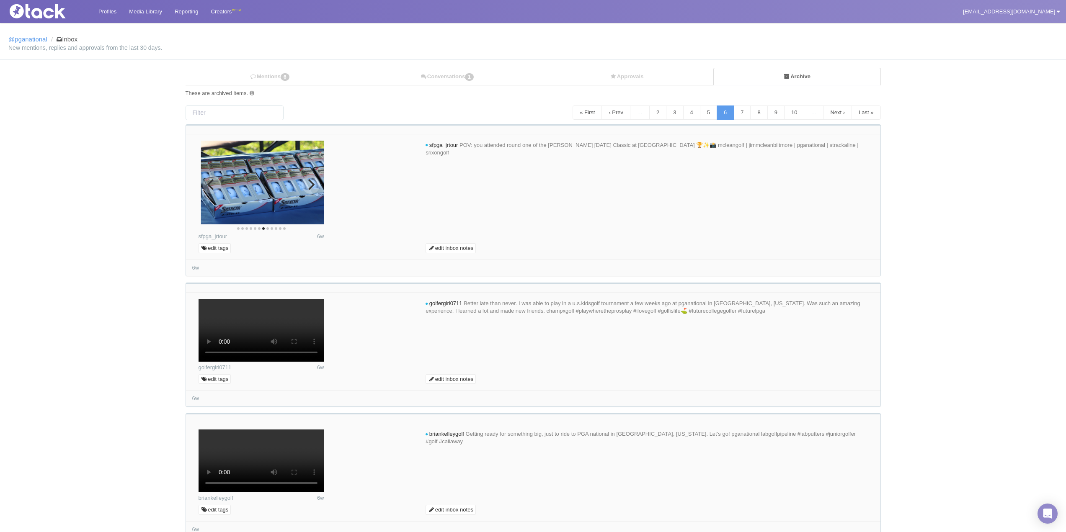
click at [310, 185] on icon "Next" at bounding box center [310, 184] width 11 height 11
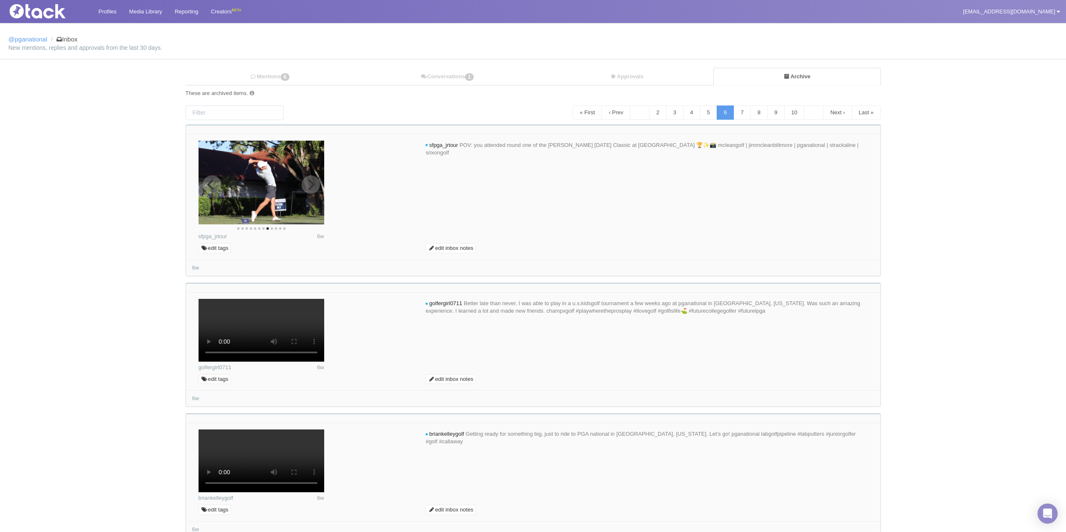
click at [310, 185] on icon "Next" at bounding box center [310, 184] width 11 height 11
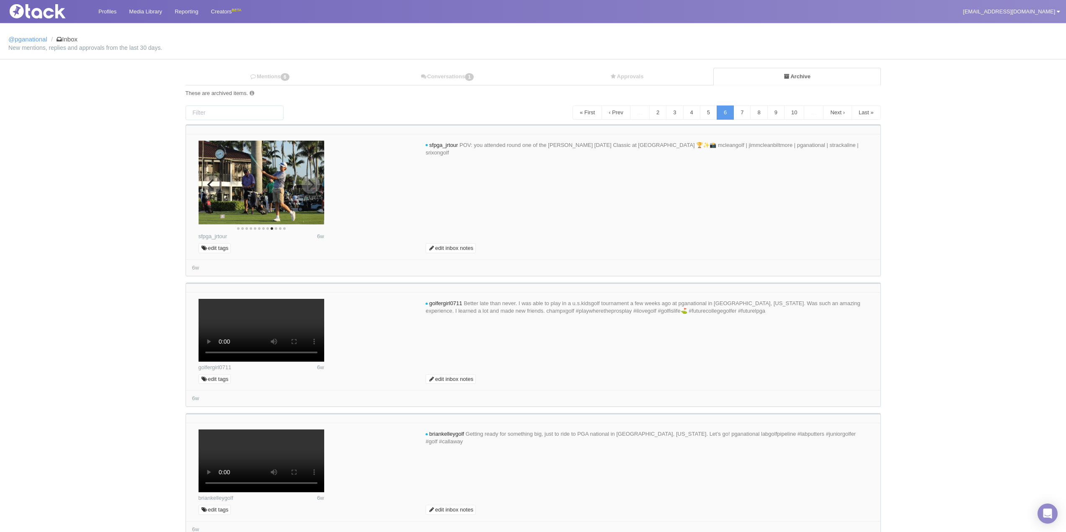
click at [310, 185] on icon "Next" at bounding box center [310, 184] width 11 height 11
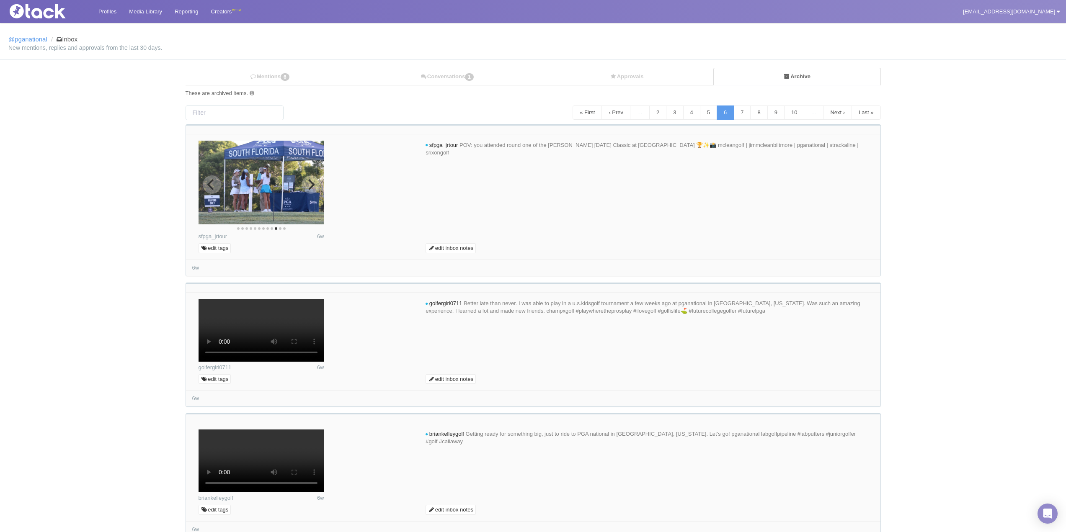
click at [310, 185] on icon "Next" at bounding box center [310, 184] width 11 height 11
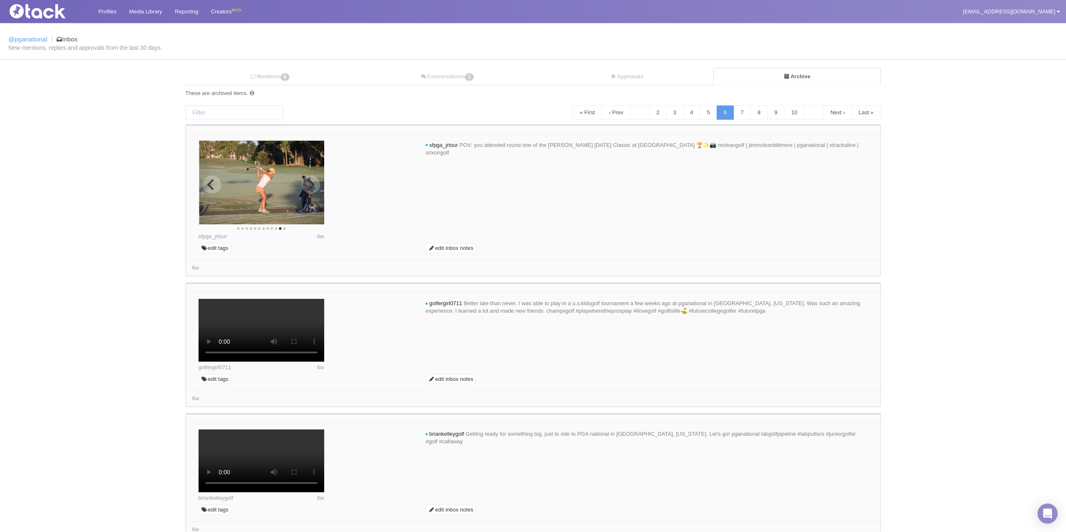
click at [310, 185] on icon "Next" at bounding box center [310, 184] width 11 height 11
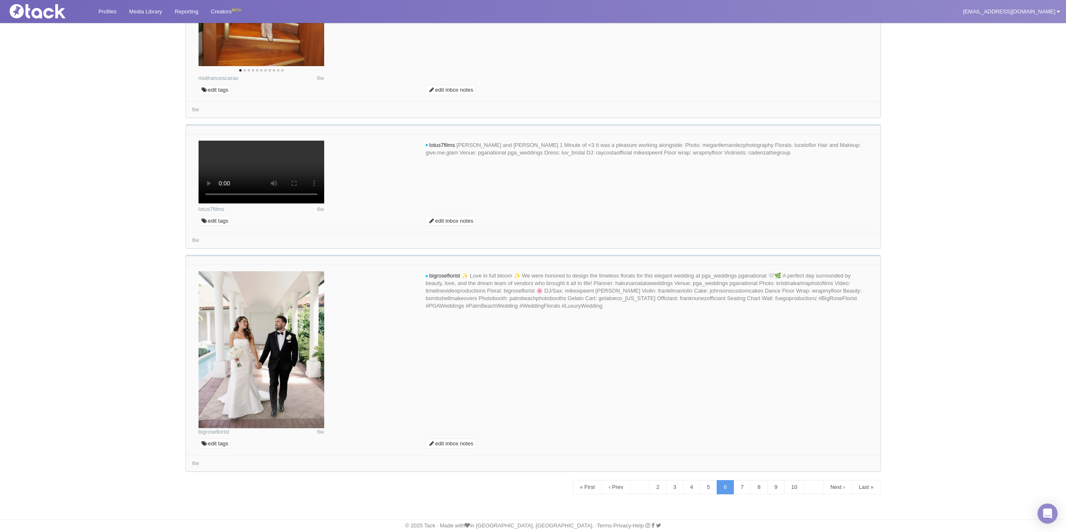
scroll to position [5706, 0]
click at [666, 485] on link "3" at bounding box center [674, 487] width 17 height 14
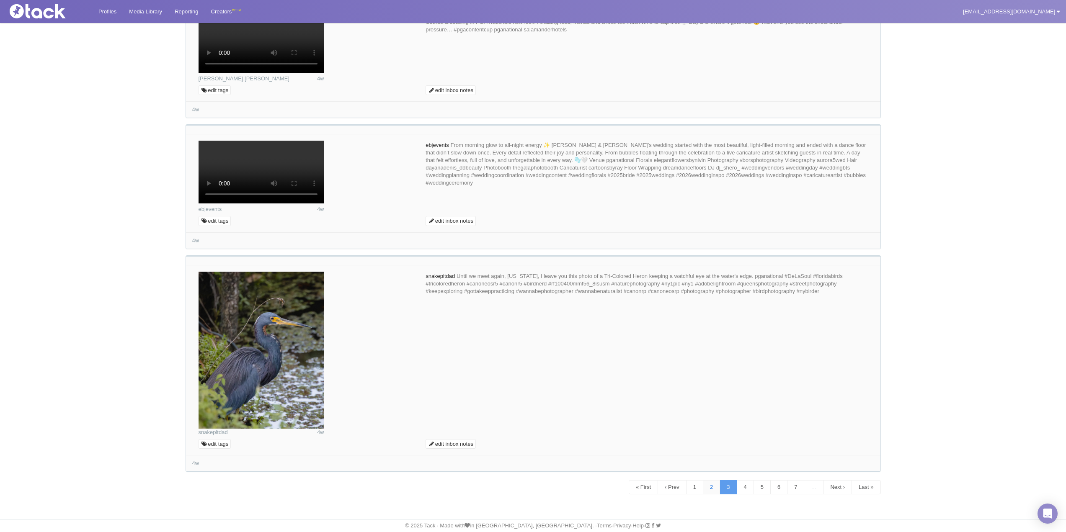
click at [705, 494] on link "2" at bounding box center [711, 487] width 17 height 14
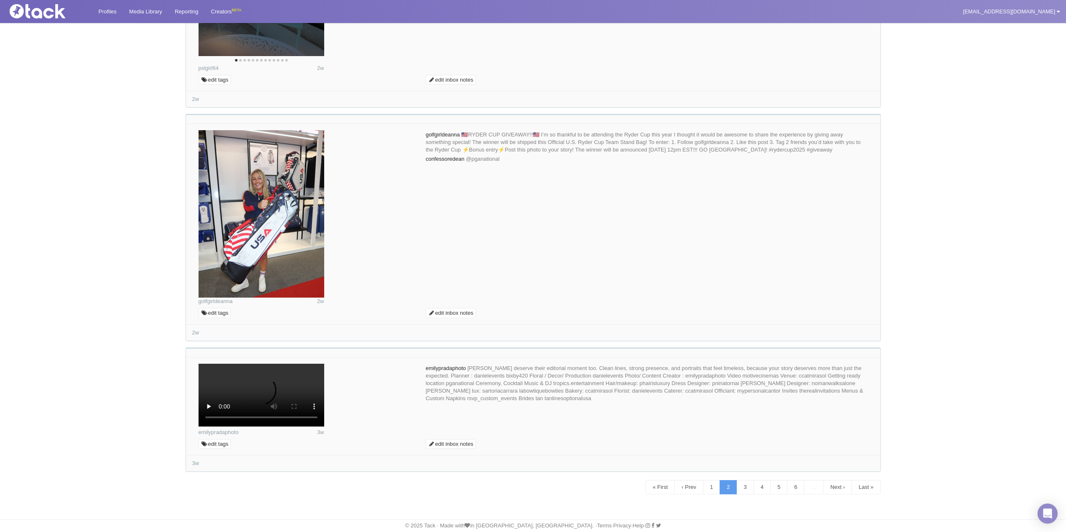
scroll to position [5064, 0]
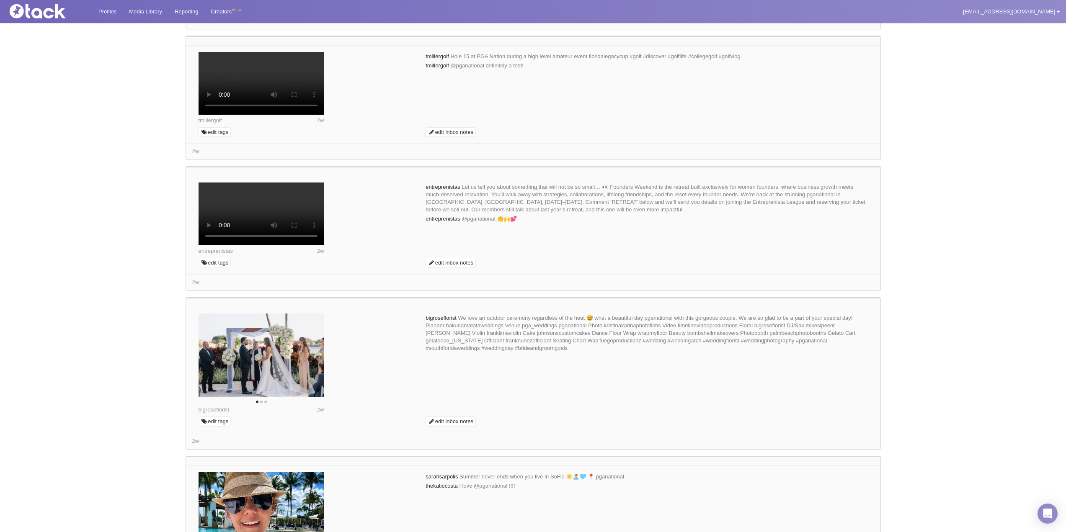
scroll to position [2175, 0]
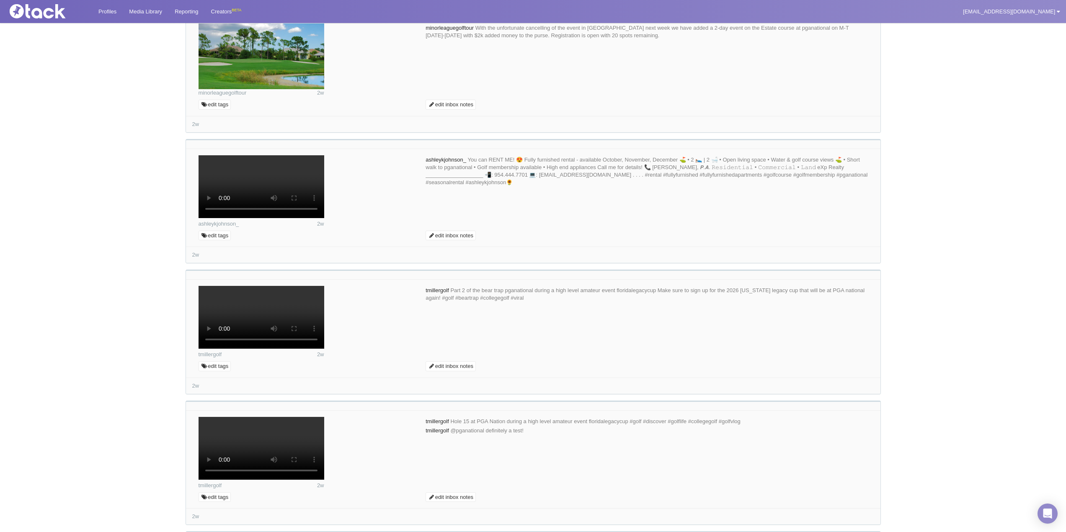
scroll to position [1673, 0]
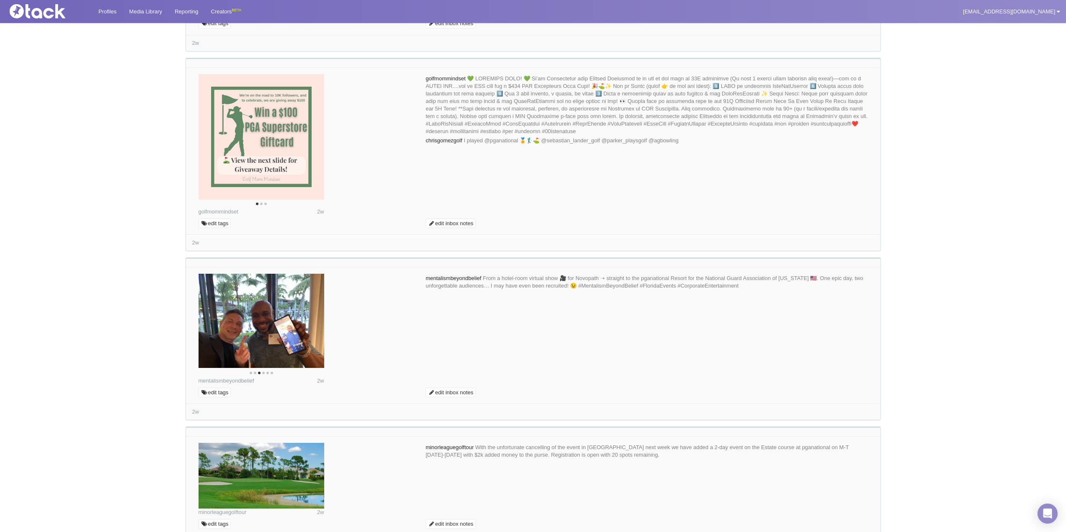
scroll to position [1505, 0]
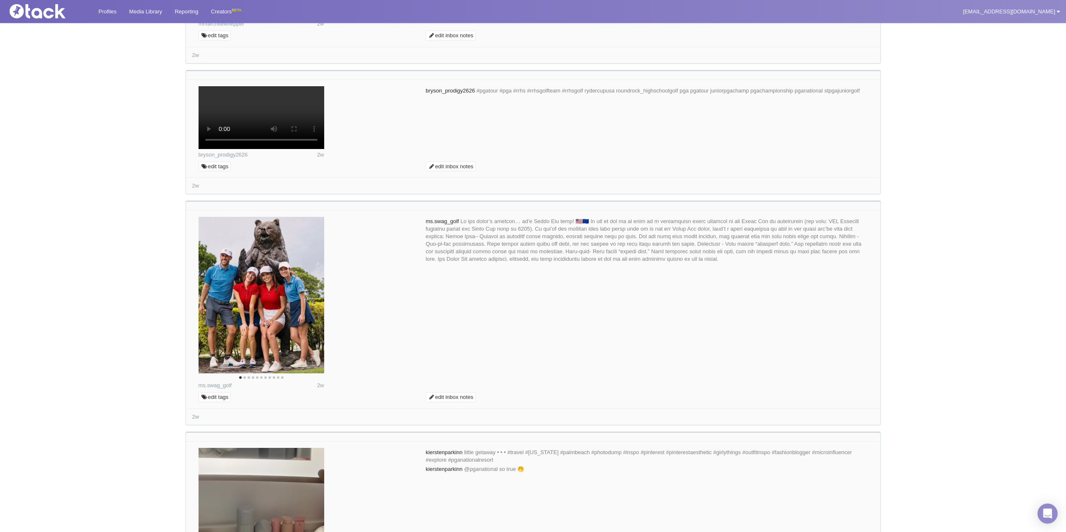
scroll to position [668, 0]
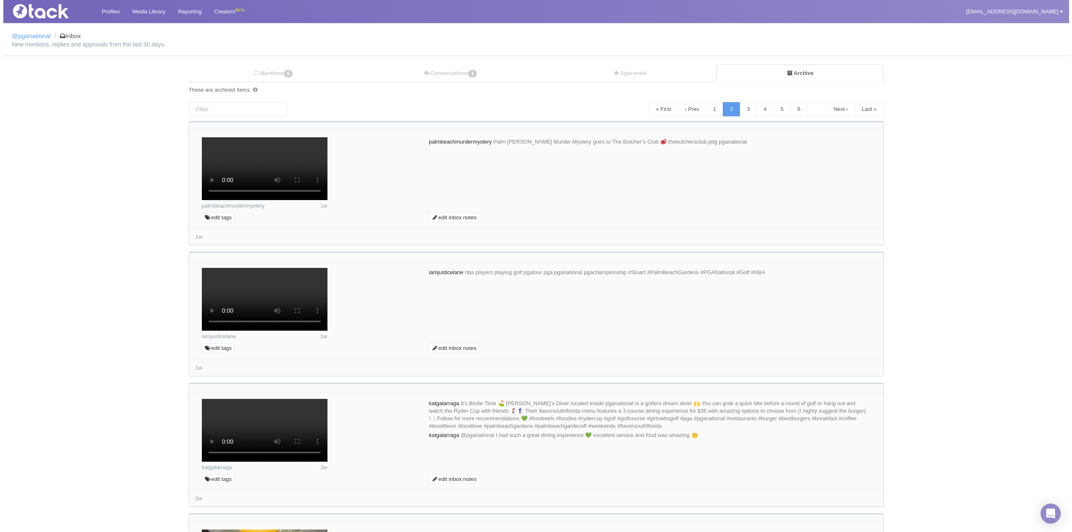
scroll to position [0, 0]
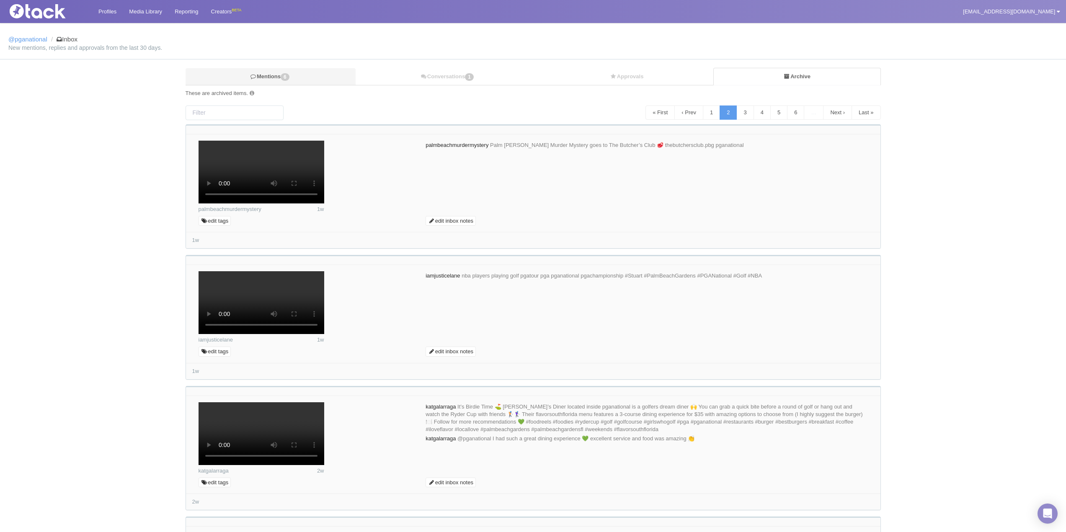
click at [288, 80] on span "6" at bounding box center [285, 77] width 9 height 8
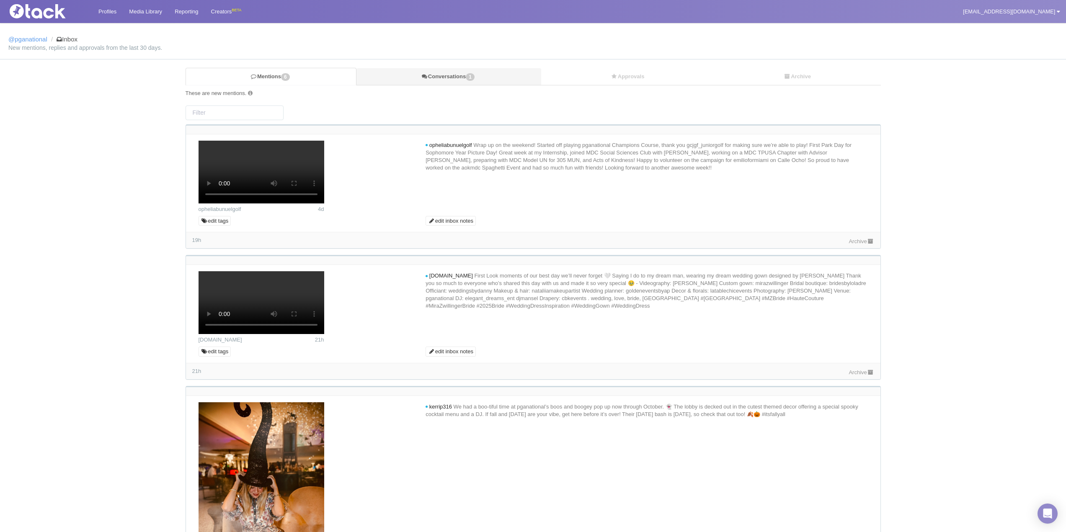
click at [449, 77] on link "Conversations 1" at bounding box center [448, 76] width 184 height 17
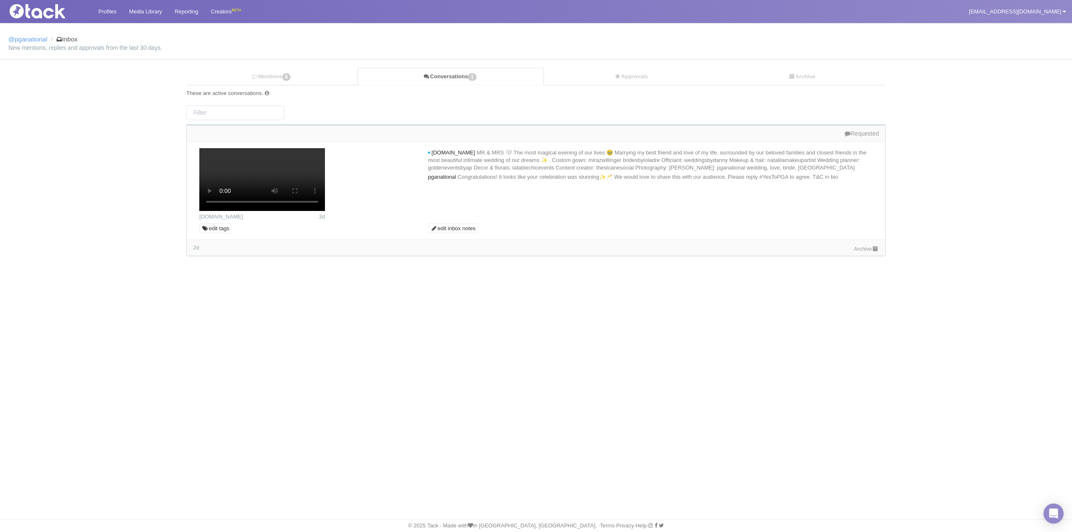
click at [853, 134] on div "Requested" at bounding box center [536, 134] width 686 height 8
